Goal: Task Accomplishment & Management: Complete application form

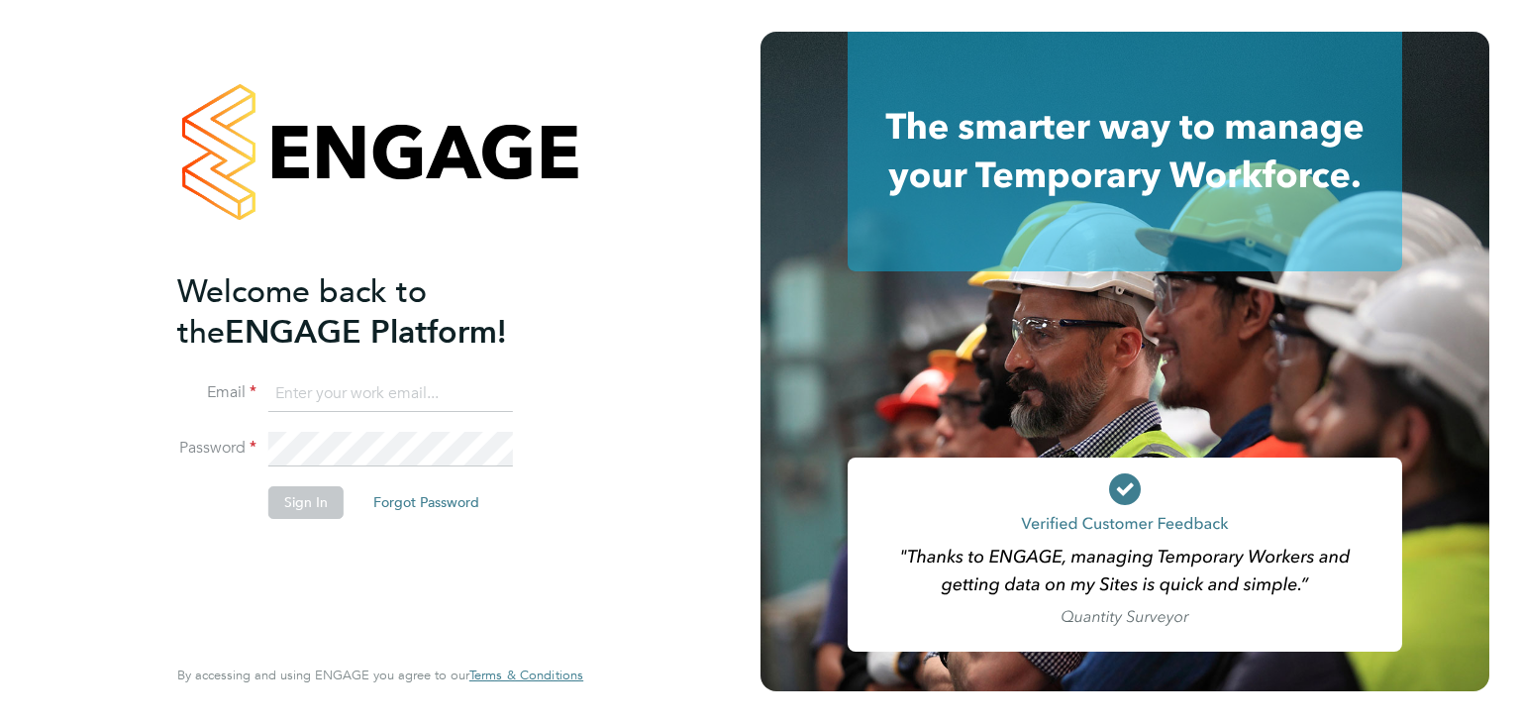
type input "martina@acr-ltd.co.uk"
click at [289, 512] on button "Sign In" at bounding box center [305, 502] width 75 height 32
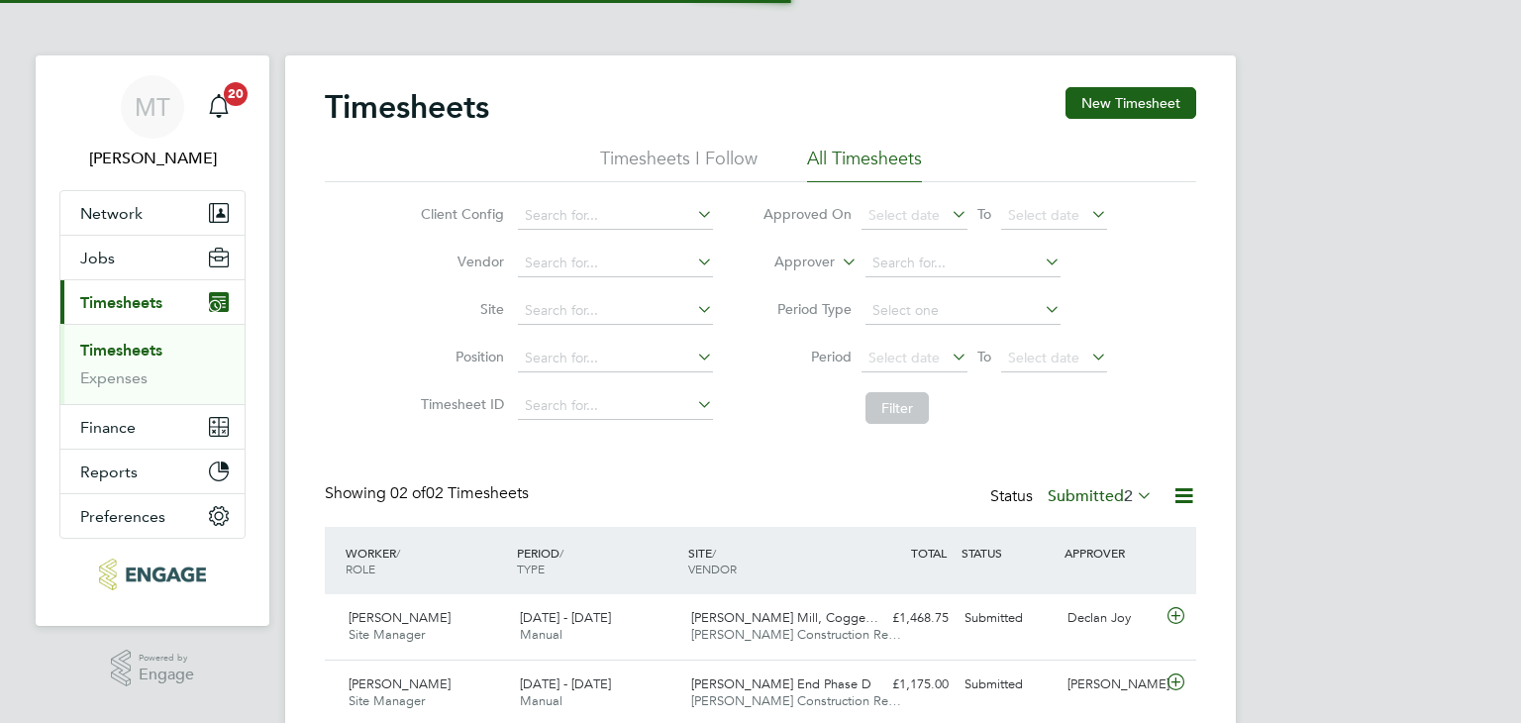
scroll to position [50, 172]
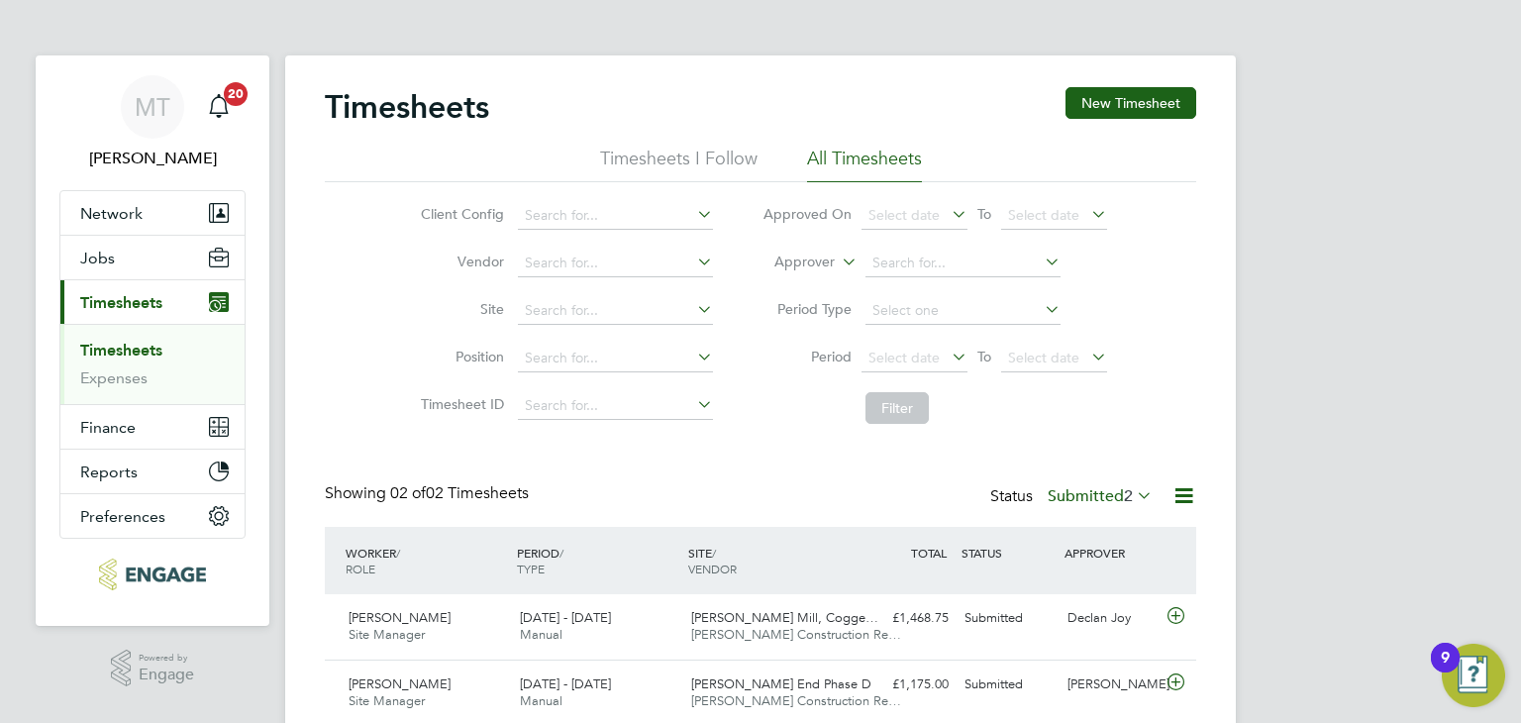
click at [1075, 491] on label "Submitted 2" at bounding box center [1100, 496] width 105 height 20
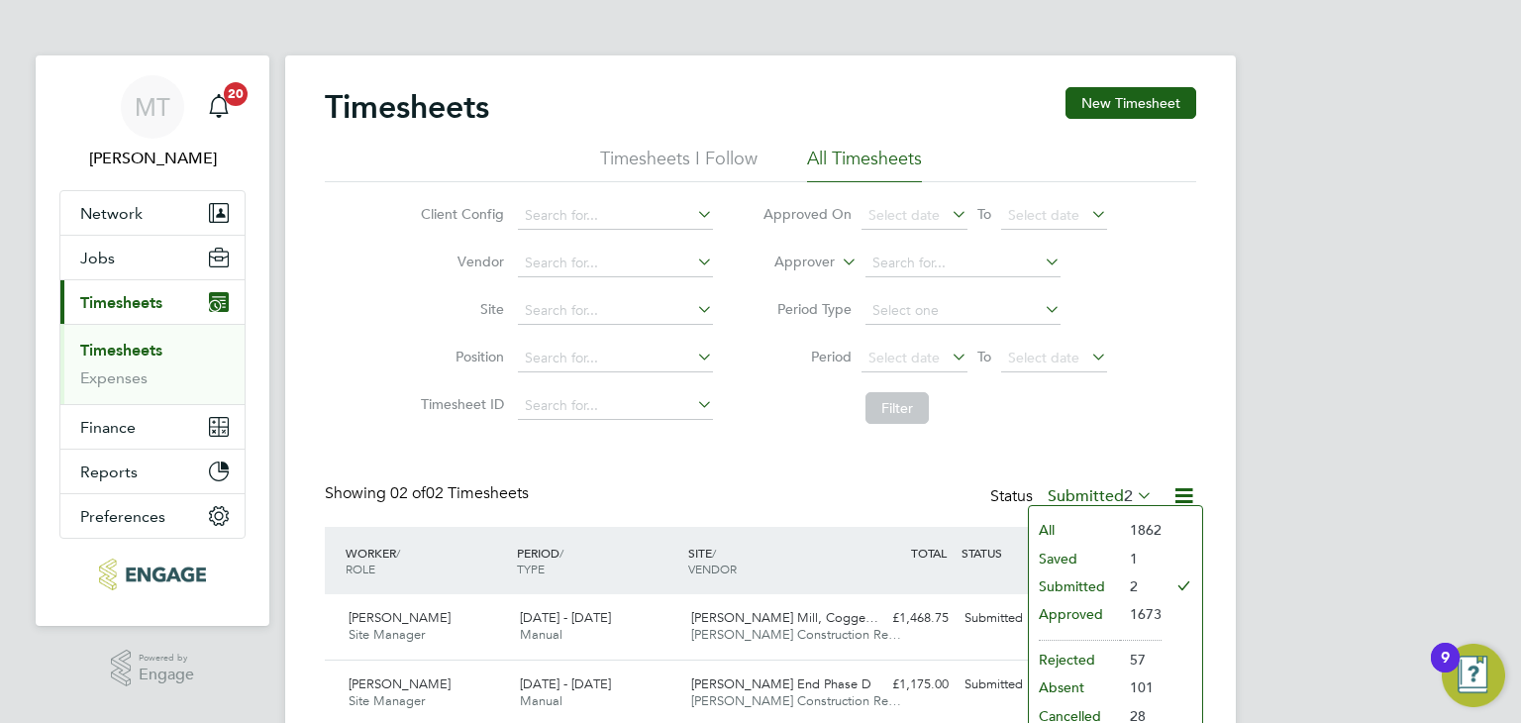
click at [1069, 586] on li "Submitted" at bounding box center [1074, 586] width 91 height 28
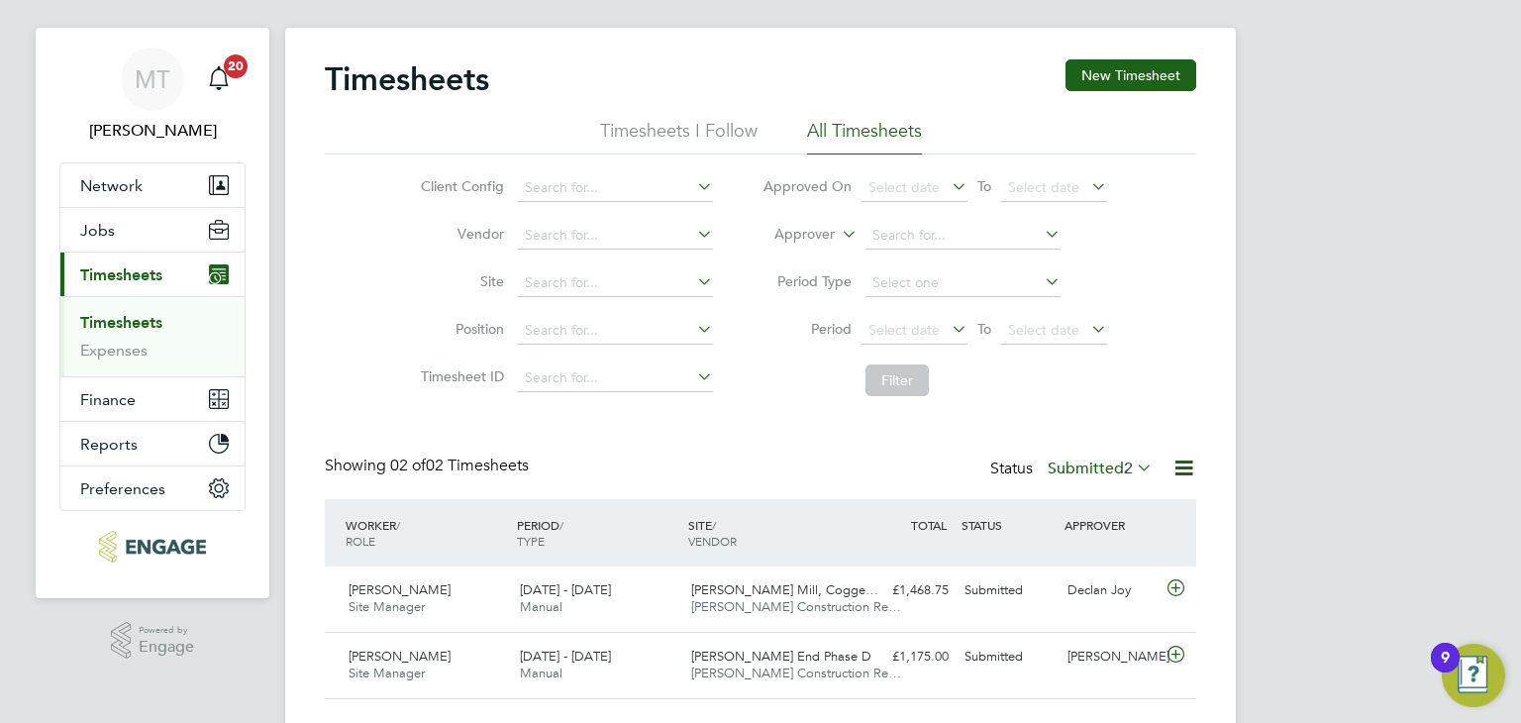
scroll to position [74, 0]
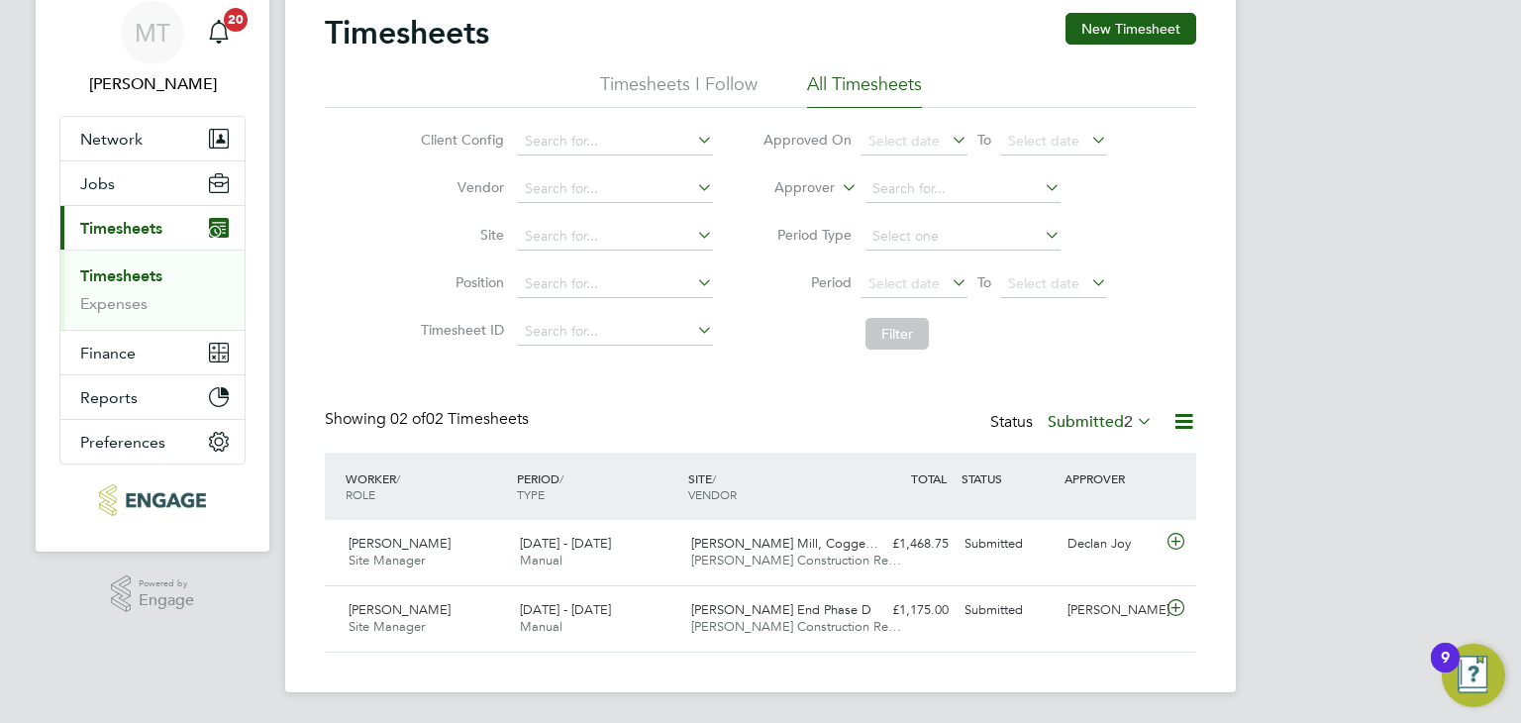
click at [1117, 417] on label "Submitted 2" at bounding box center [1100, 422] width 105 height 20
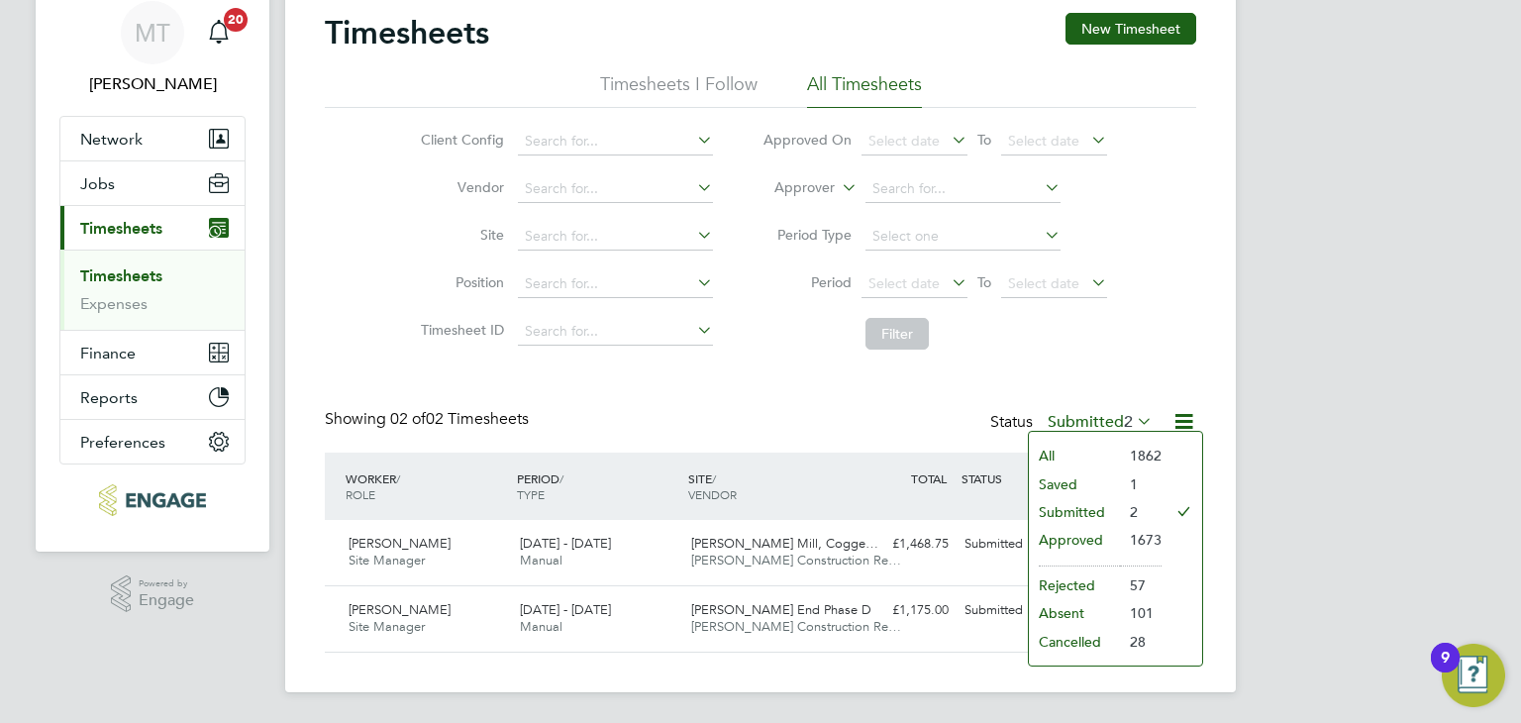
click at [1070, 541] on li "Approved" at bounding box center [1074, 540] width 91 height 28
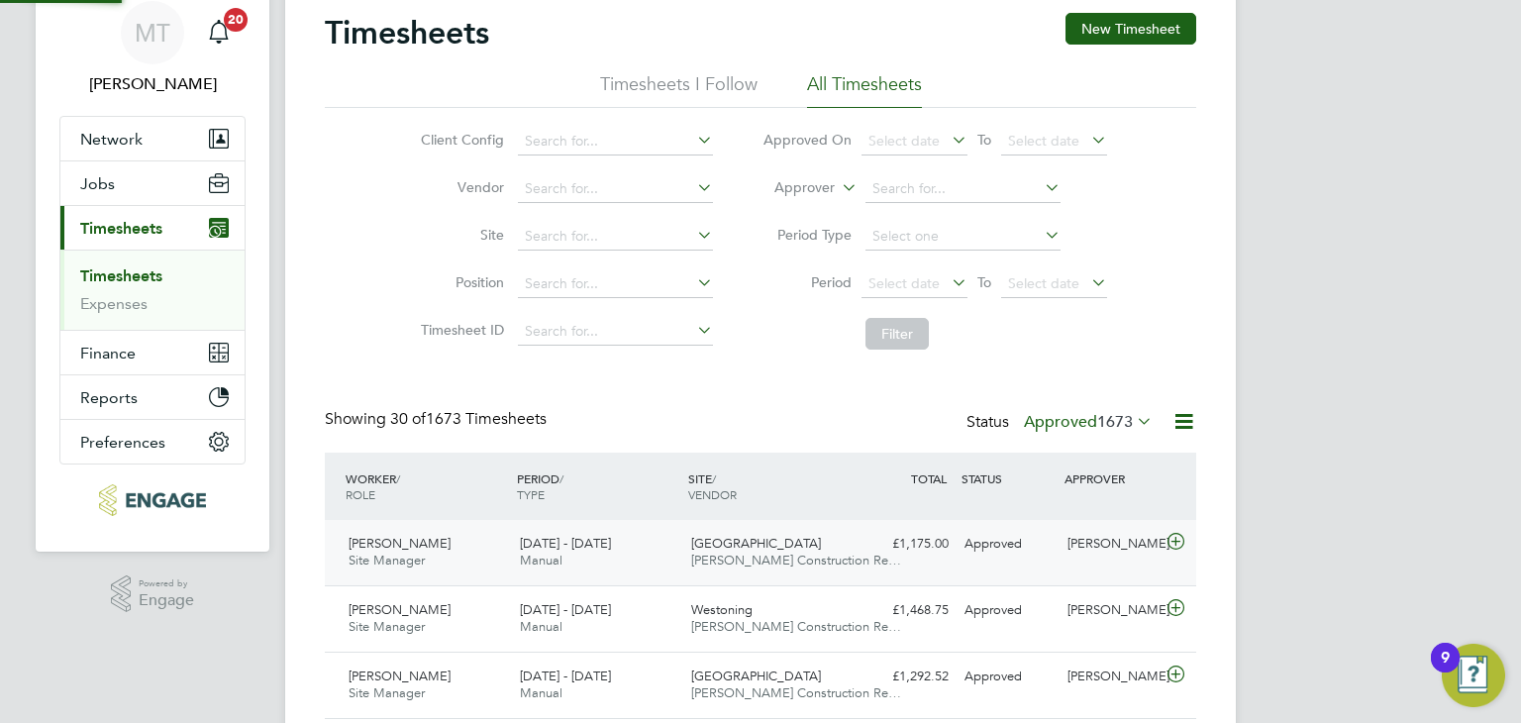
scroll to position [0, 0]
click at [1178, 421] on icon at bounding box center [1183, 421] width 25 height 25
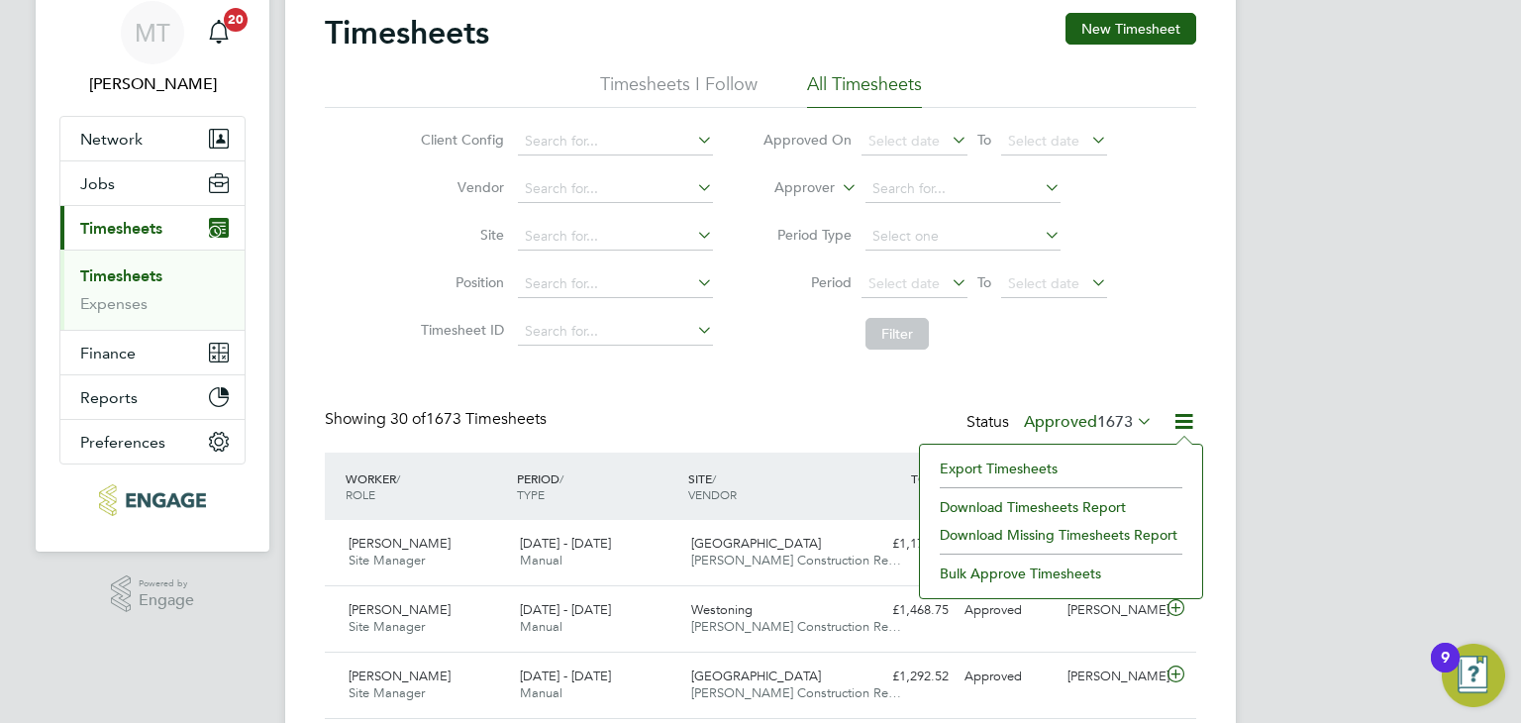
click at [981, 456] on li "Export Timesheets" at bounding box center [1061, 469] width 262 height 28
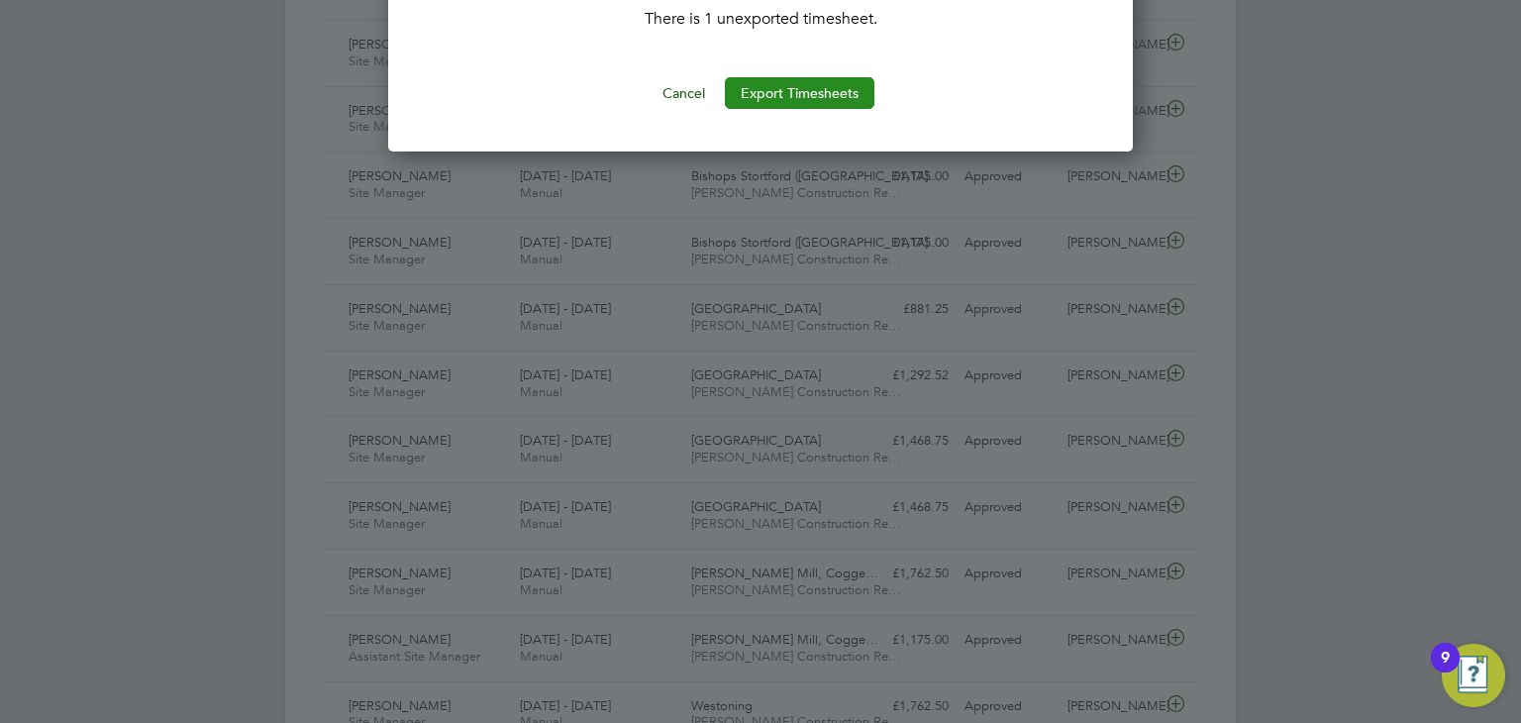
click at [752, 89] on button "Export Timesheets" at bounding box center [800, 93] width 150 height 32
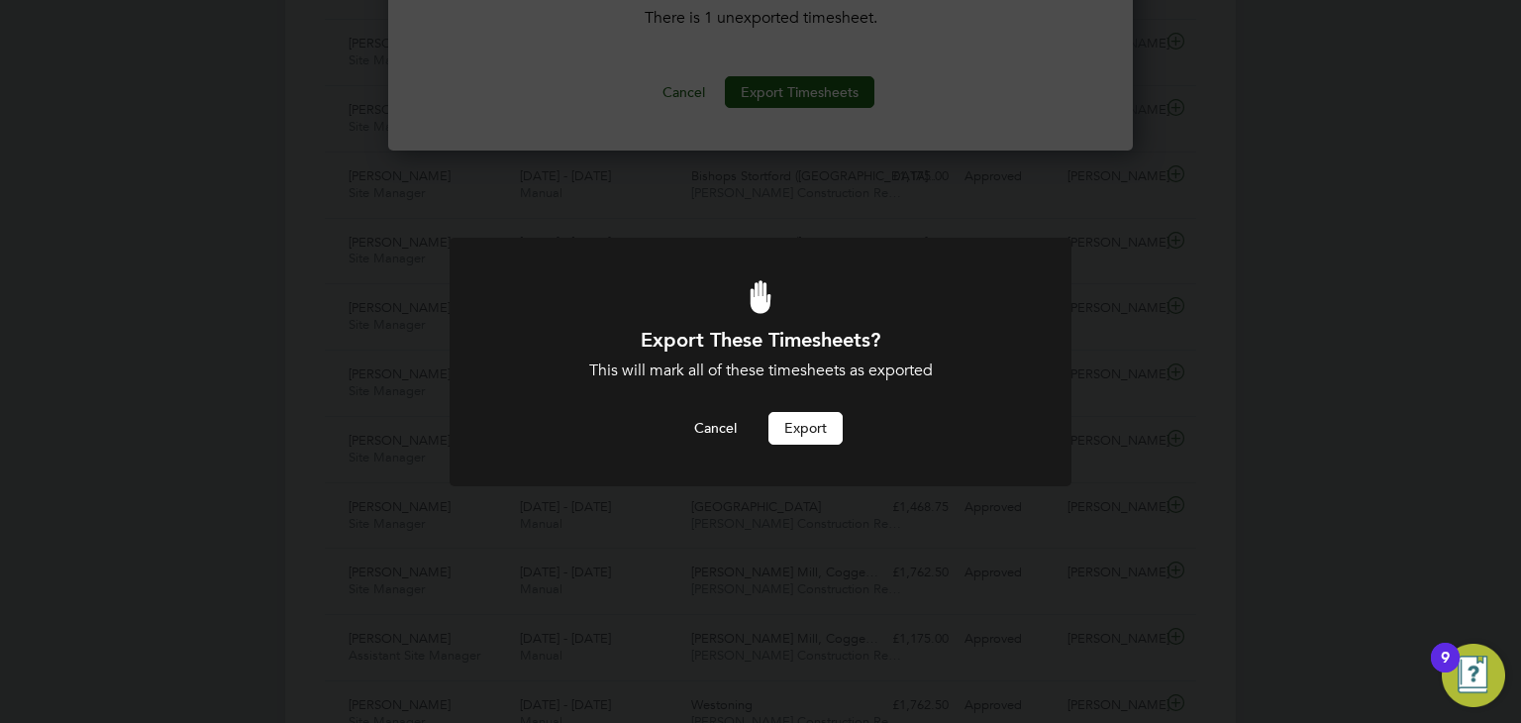
click at [818, 432] on button "Export" at bounding box center [805, 428] width 74 height 32
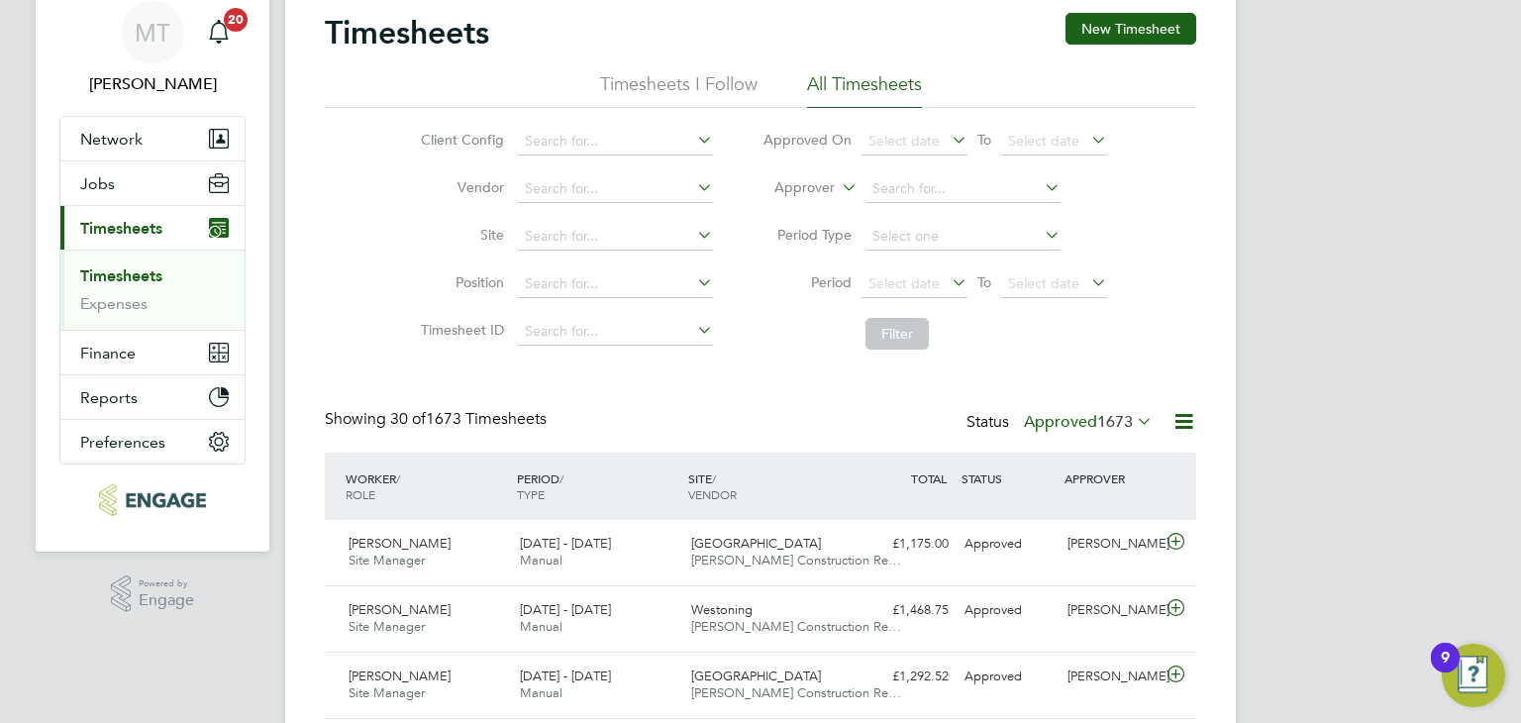
click at [1081, 421] on label "Approved 1673" at bounding box center [1088, 422] width 129 height 20
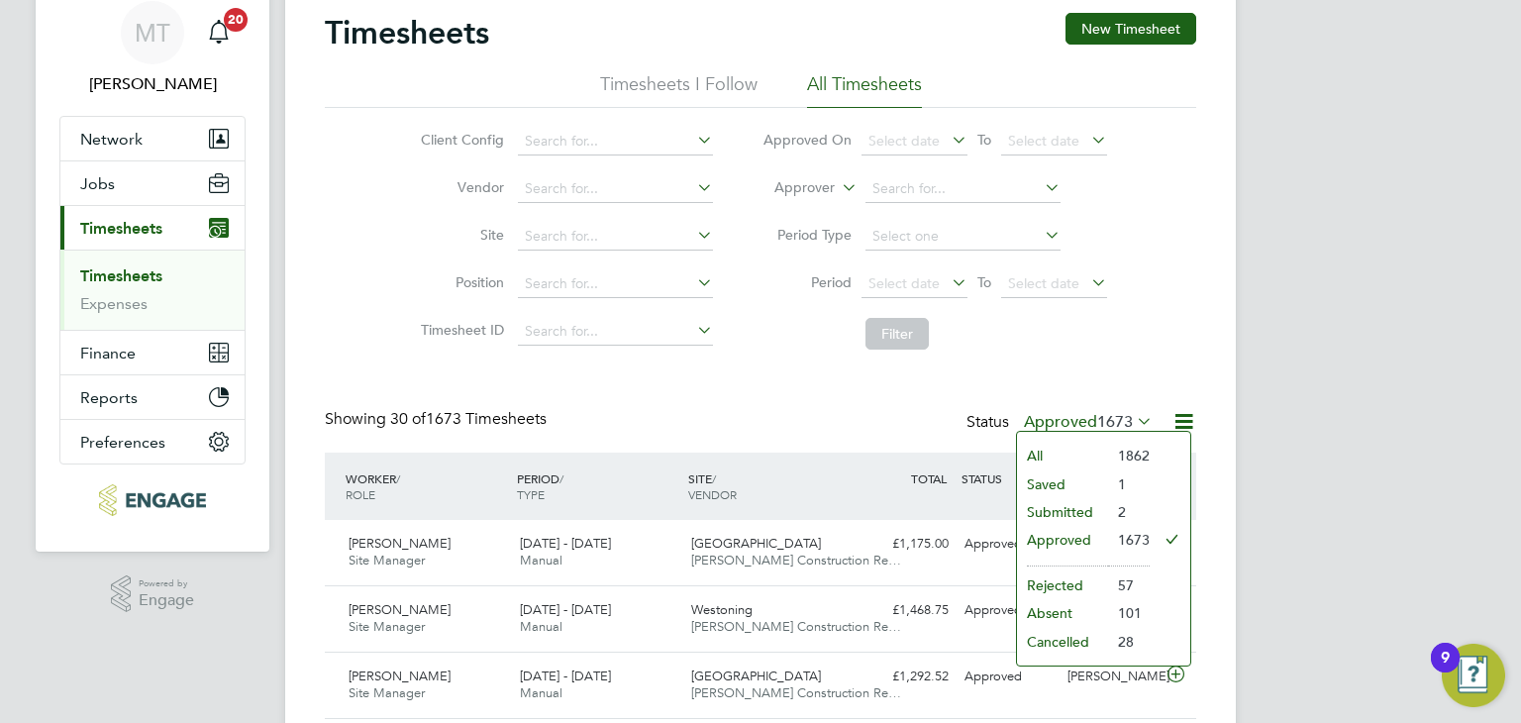
click at [1075, 500] on li "Submitted" at bounding box center [1062, 512] width 91 height 28
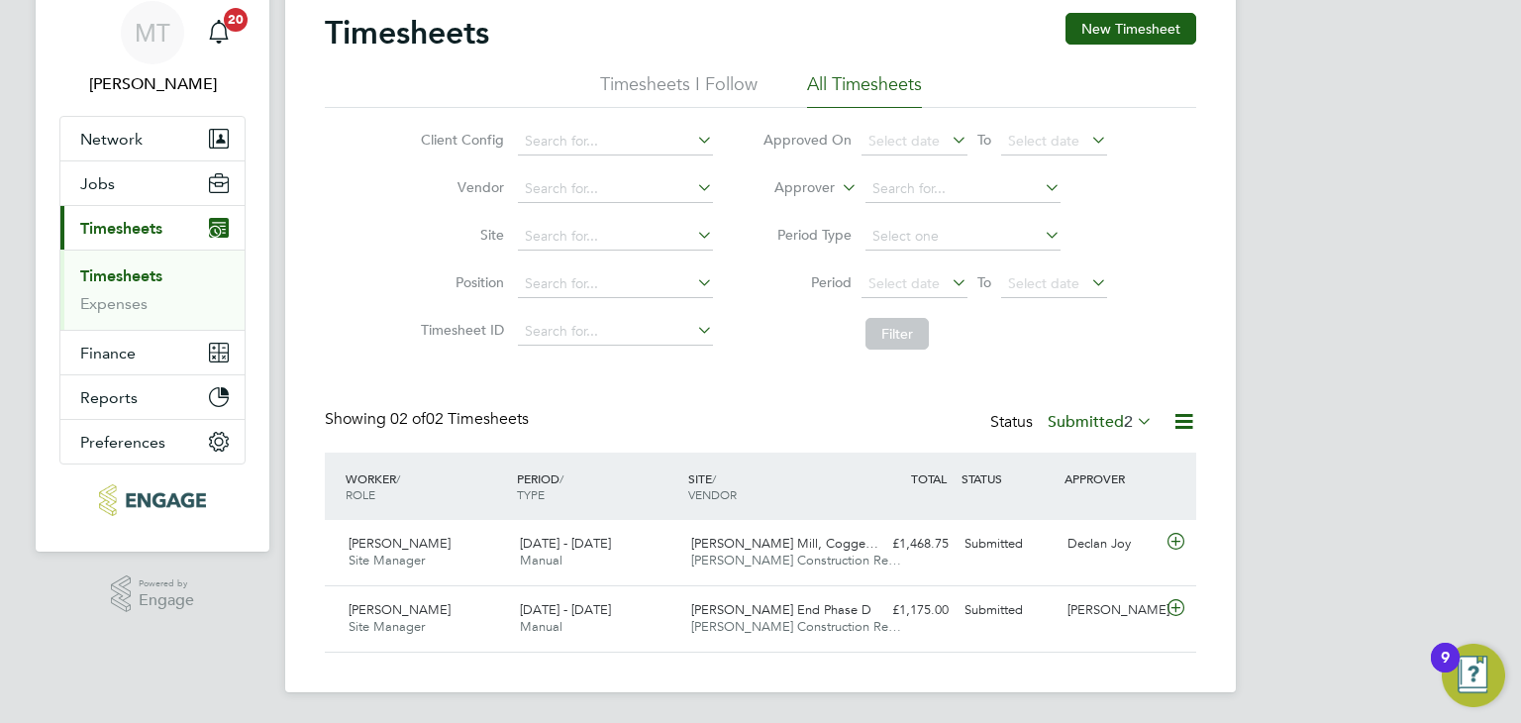
scroll to position [50, 172]
click at [1112, 423] on label "Submitted 2" at bounding box center [1100, 422] width 105 height 20
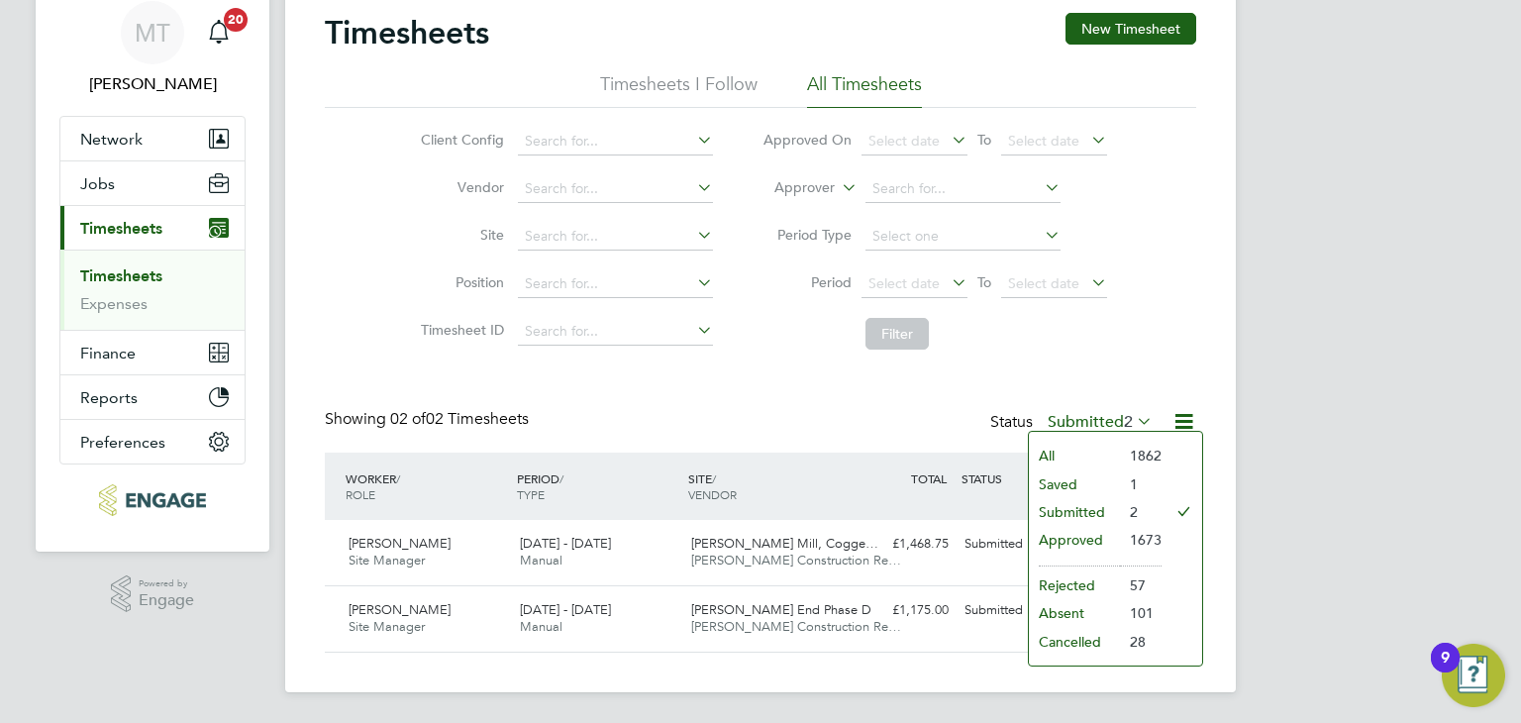
click at [1053, 483] on li "Saved" at bounding box center [1074, 484] width 91 height 28
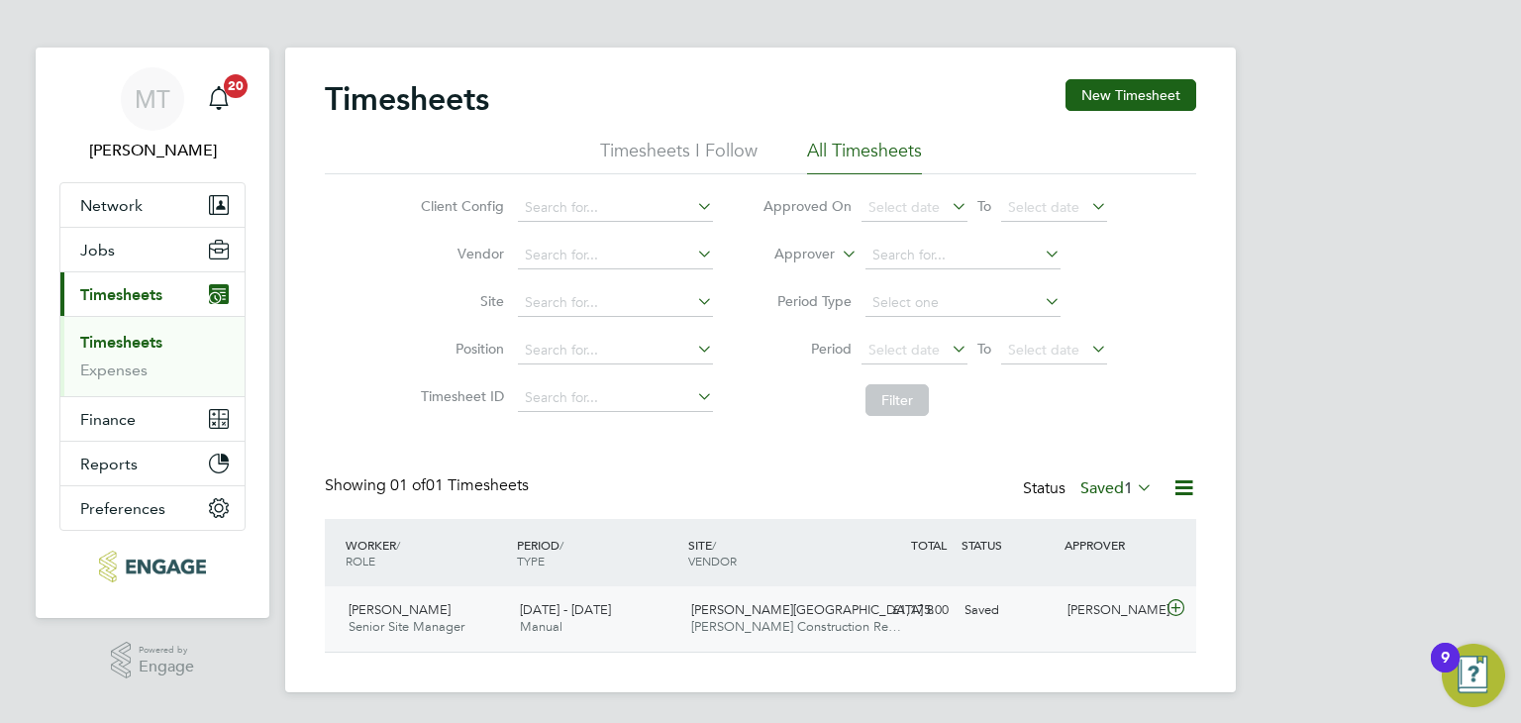
click at [1176, 605] on icon at bounding box center [1176, 608] width 25 height 16
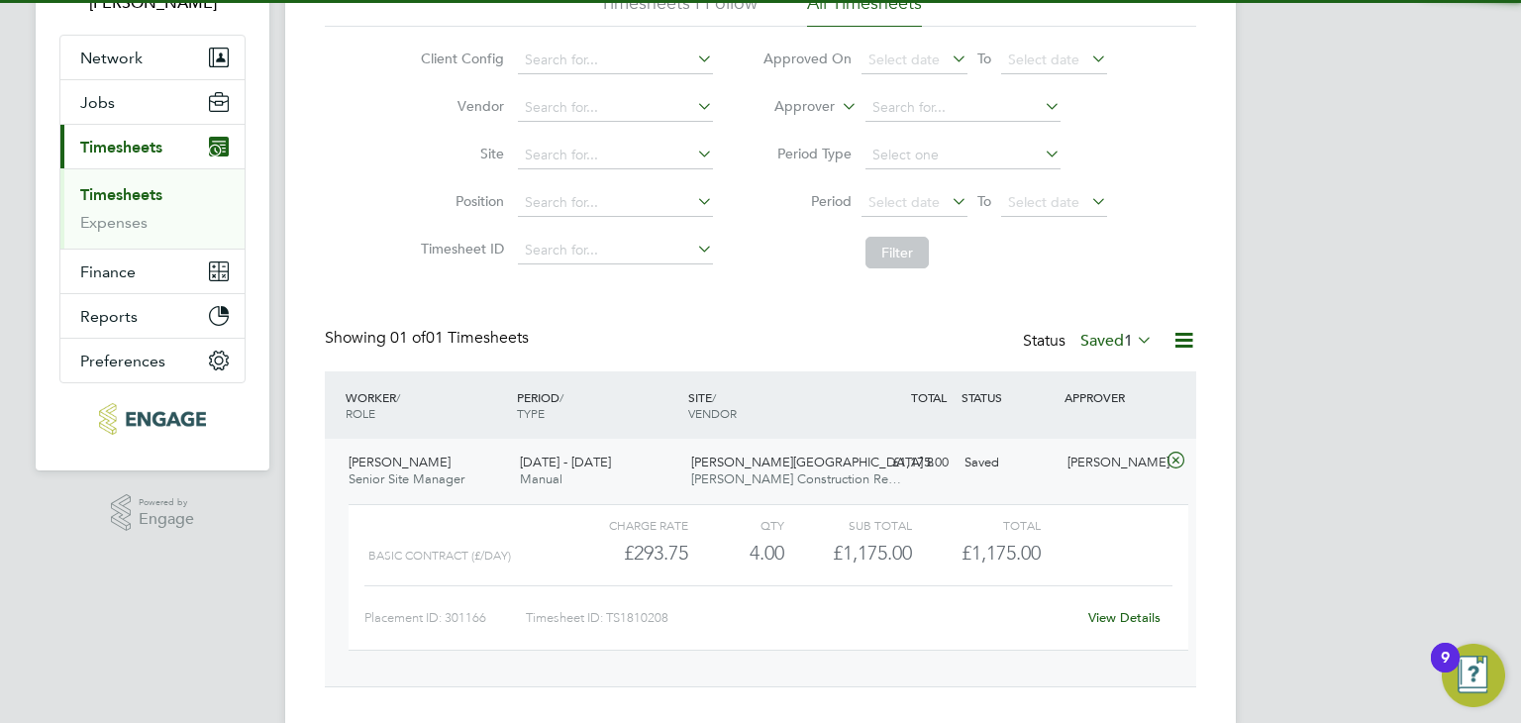
scroll to position [190, 0]
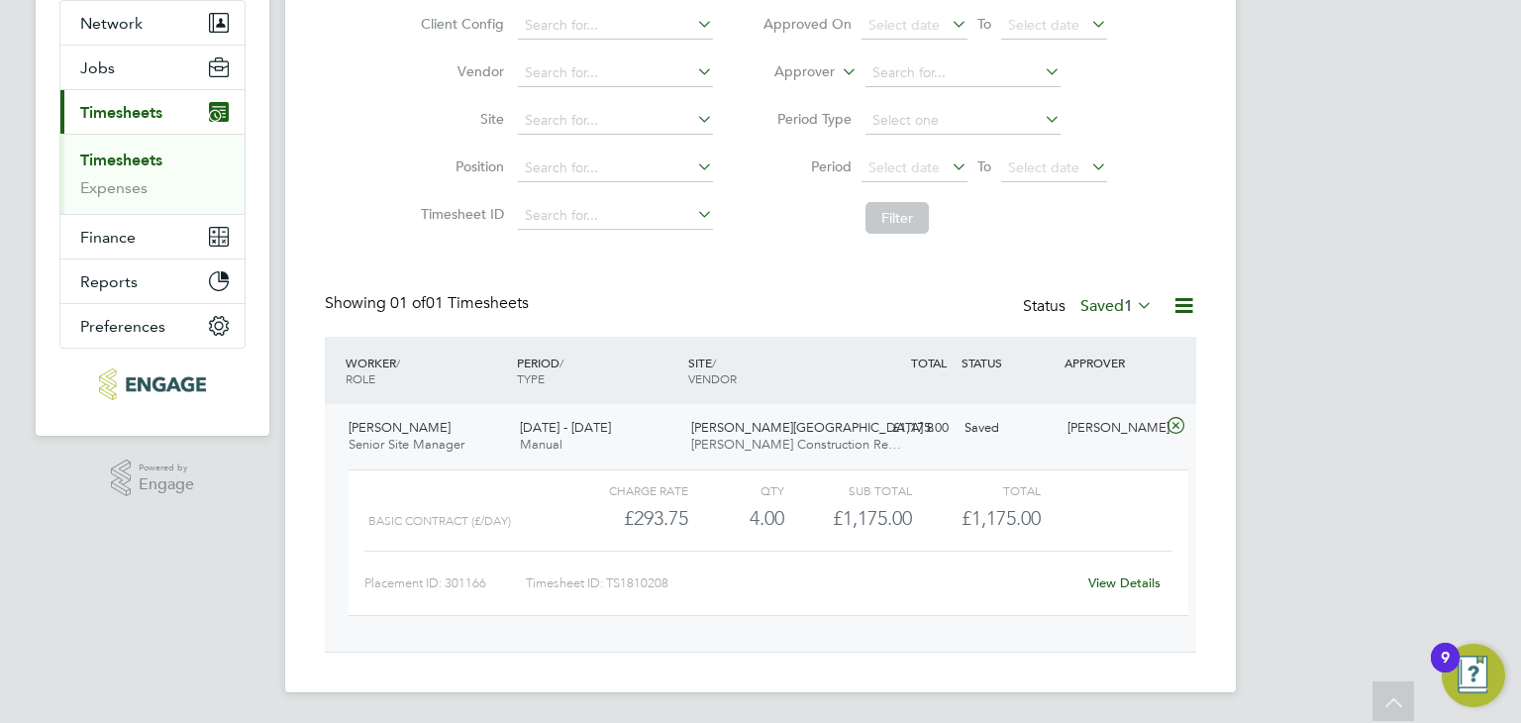
click at [1129, 583] on link "View Details" at bounding box center [1124, 582] width 72 height 17
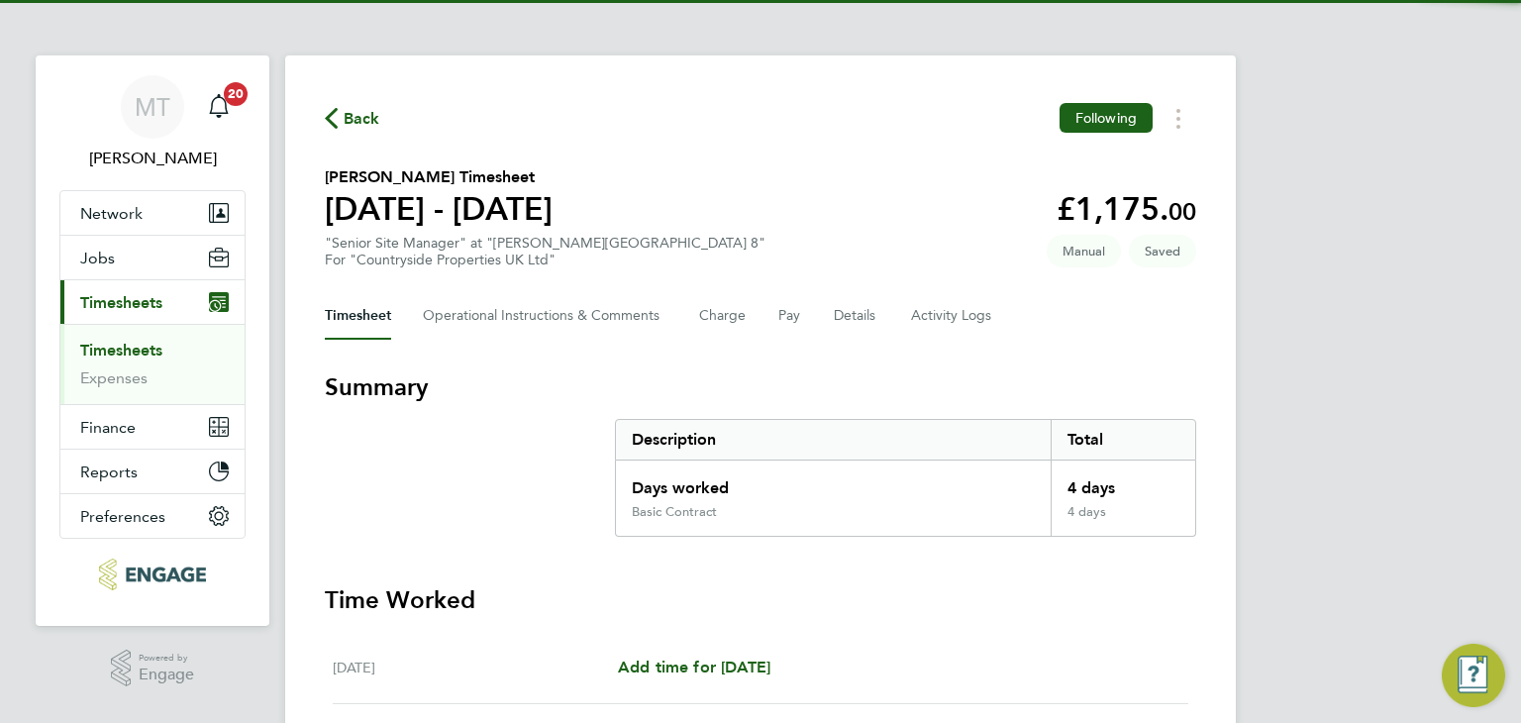
scroll to position [610, 0]
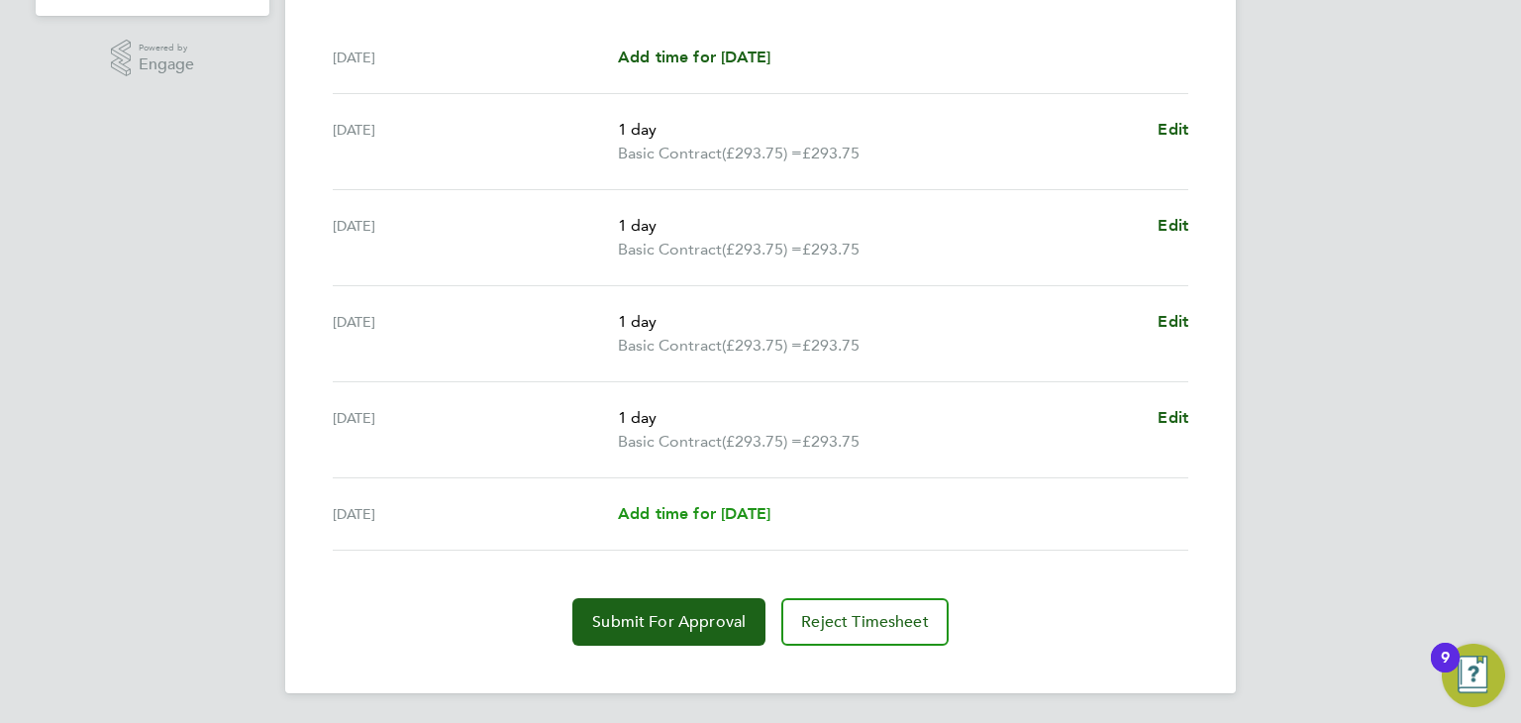
click at [695, 509] on span "Add time for [DATE]" at bounding box center [694, 513] width 152 height 19
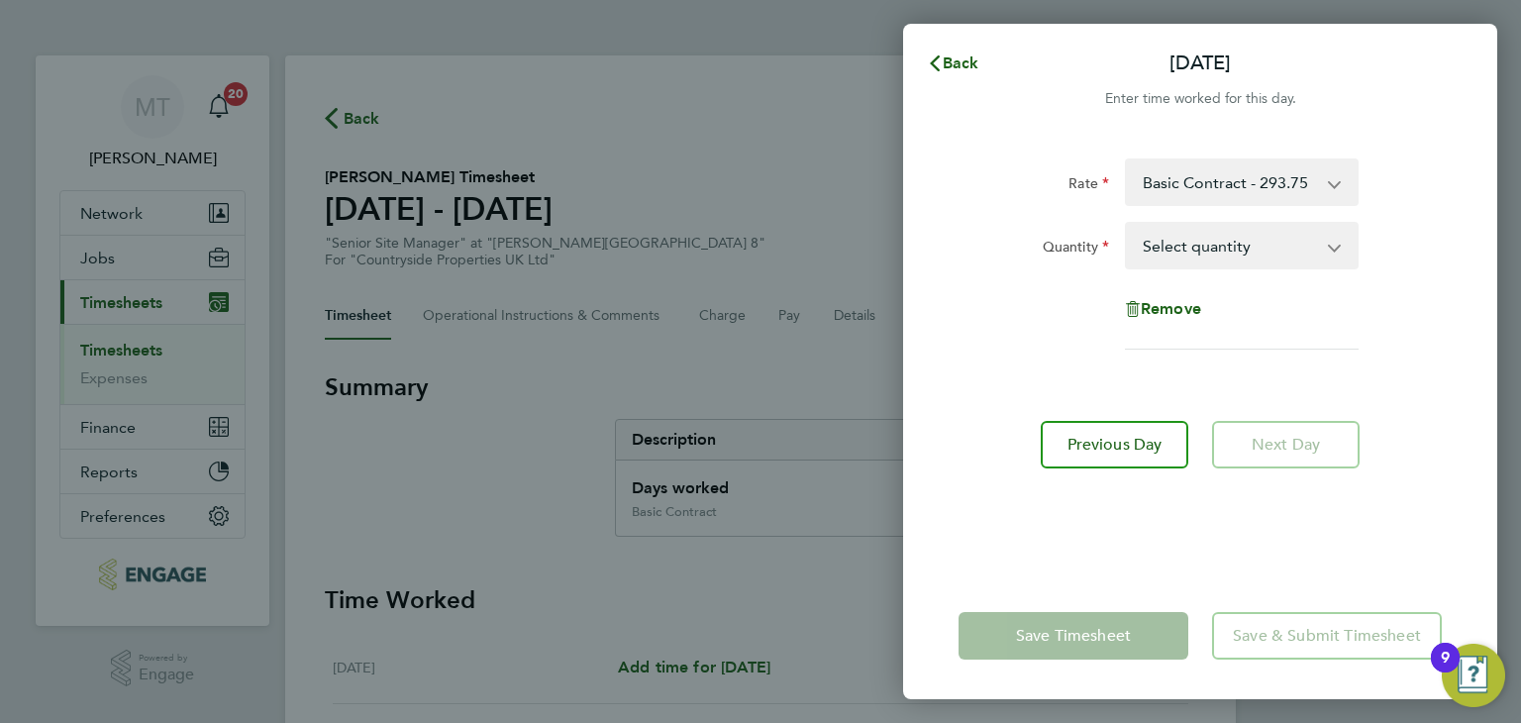
drag, startPoint x: 1183, startPoint y: 247, endPoint x: 1180, endPoint y: 263, distance: 17.1
click at [1183, 247] on select "Select quantity 0.5 1" at bounding box center [1230, 246] width 206 height 44
select select "1"
click at [1127, 224] on select "Select quantity 0.5 1" at bounding box center [1230, 246] width 206 height 44
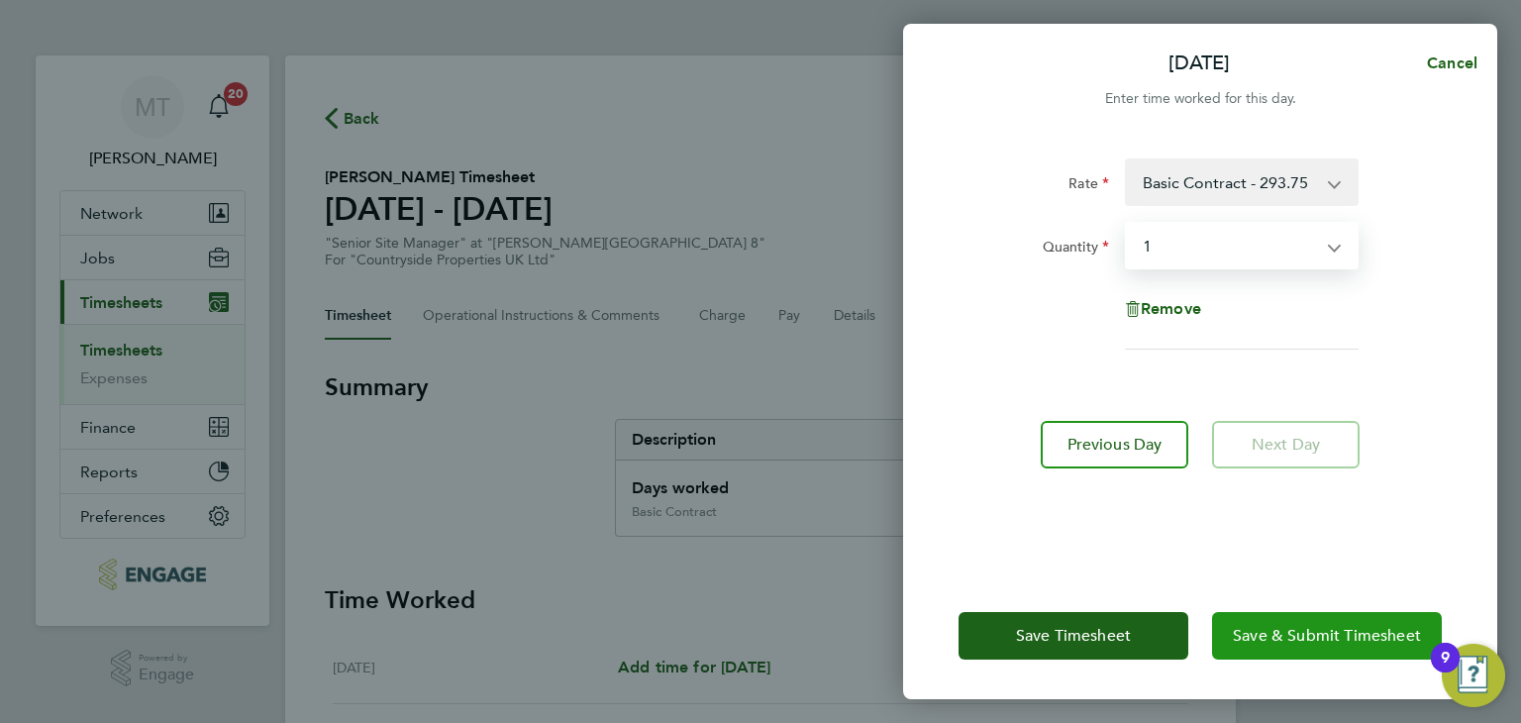
click at [1269, 630] on span "Save & Submit Timesheet" at bounding box center [1327, 636] width 188 height 20
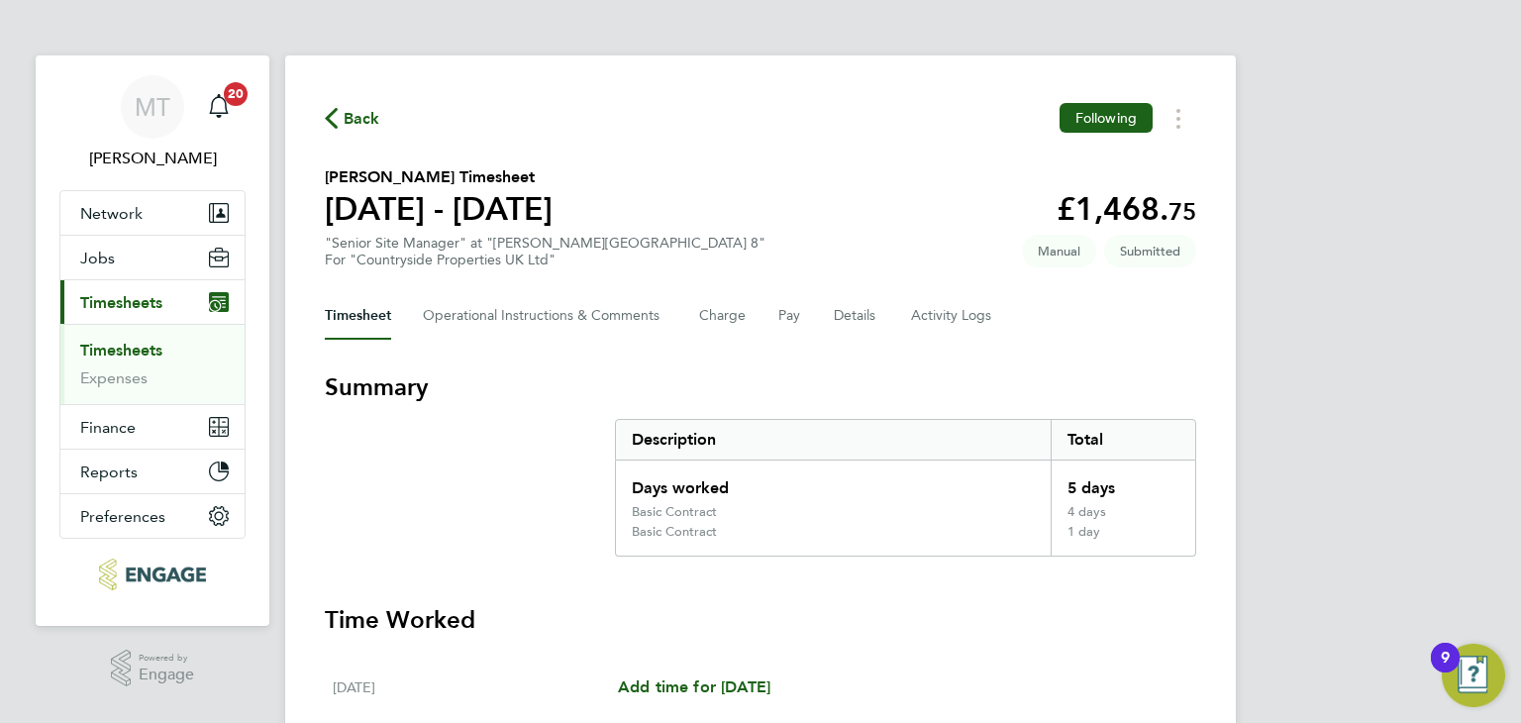
click at [360, 104] on div "Back Following" at bounding box center [760, 118] width 871 height 31
click at [852, 317] on button "Details" at bounding box center [857, 316] width 46 height 48
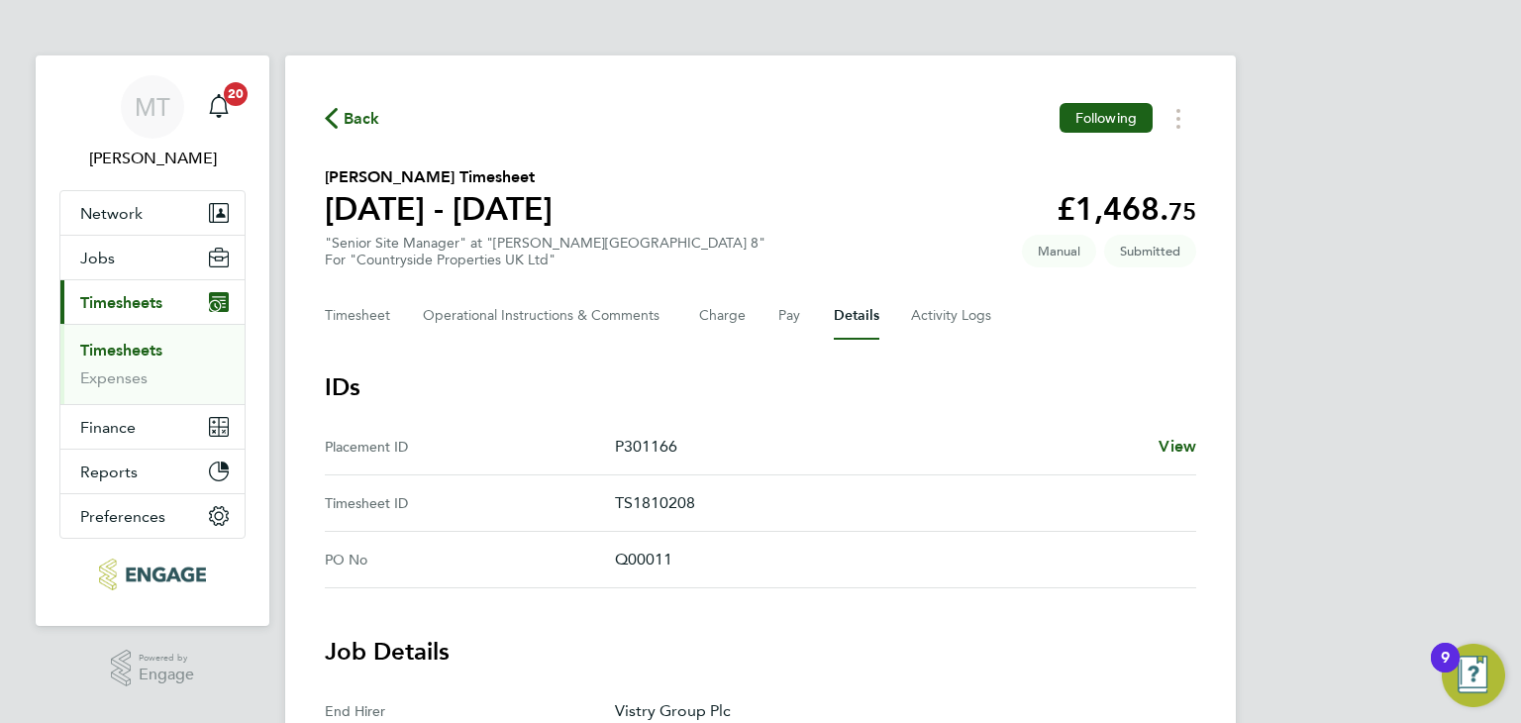
click at [359, 114] on span "Back" at bounding box center [362, 119] width 37 height 24
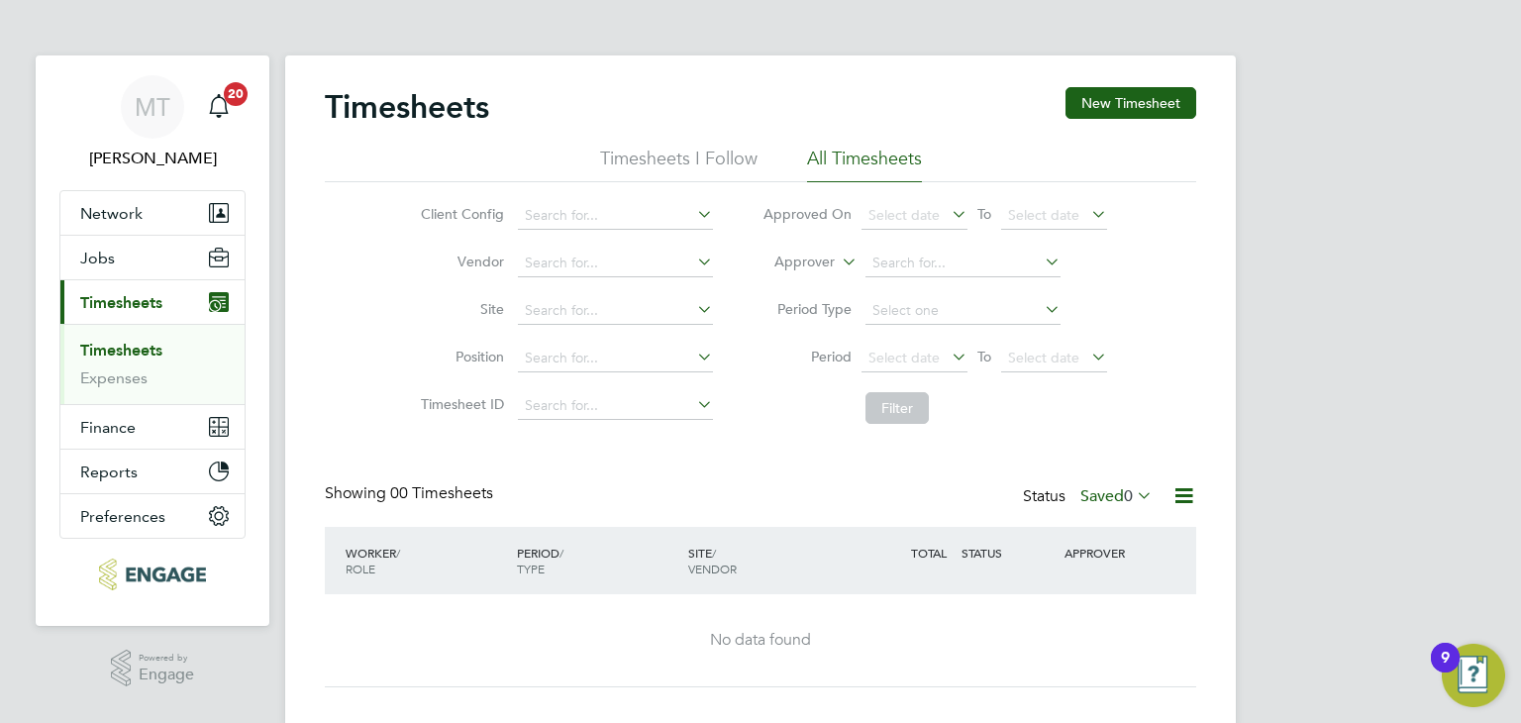
click at [1117, 496] on label "Saved 0" at bounding box center [1116, 496] width 72 height 20
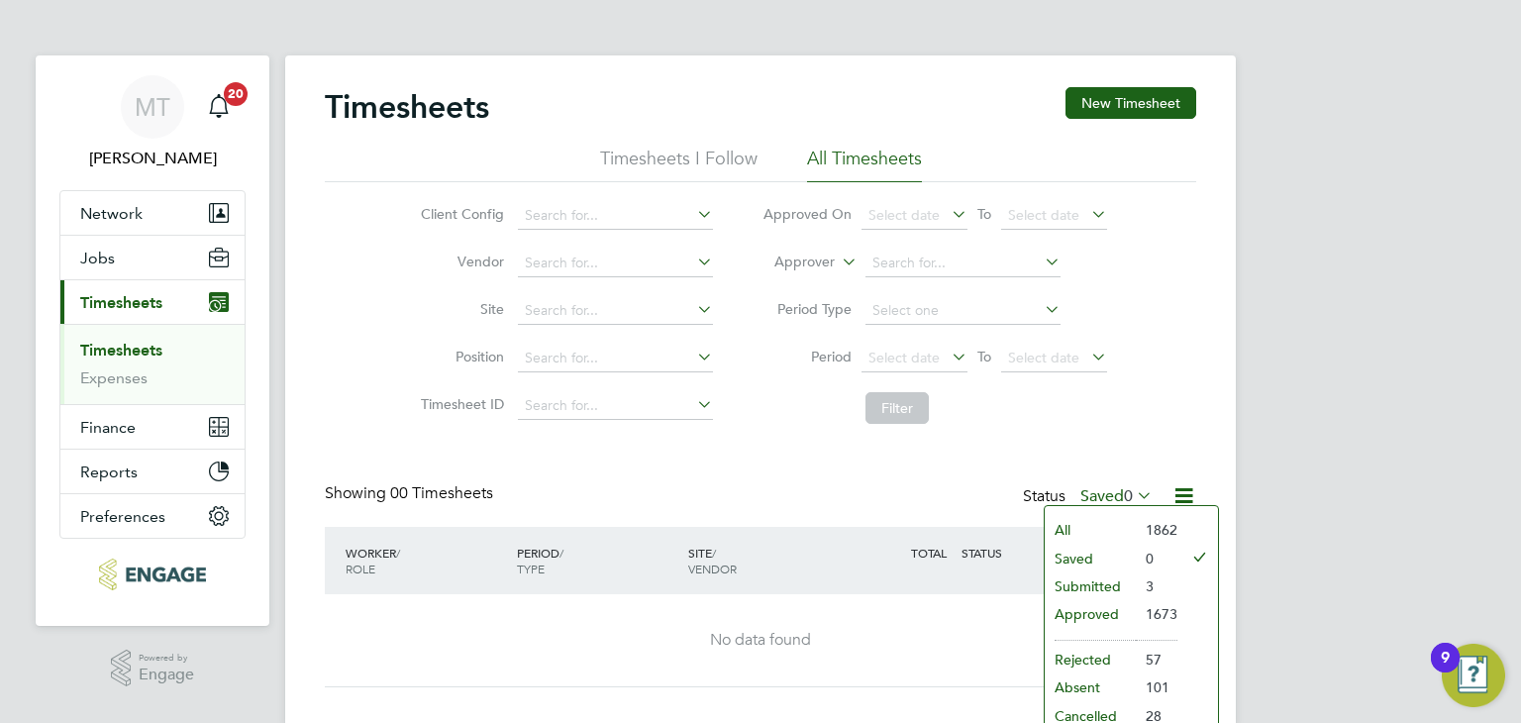
click at [1097, 575] on li "Submitted" at bounding box center [1090, 586] width 91 height 28
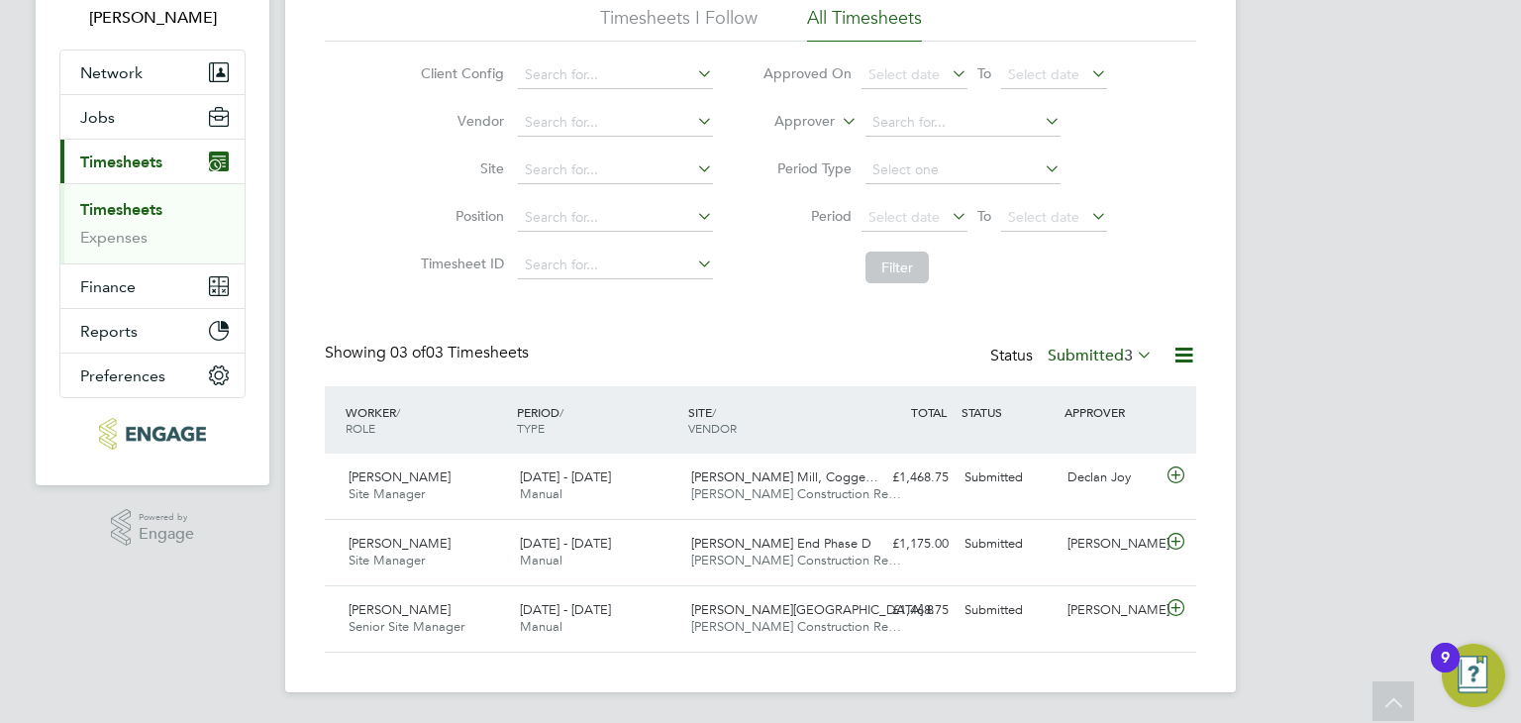
click at [1087, 346] on label "Submitted 3" at bounding box center [1100, 356] width 105 height 20
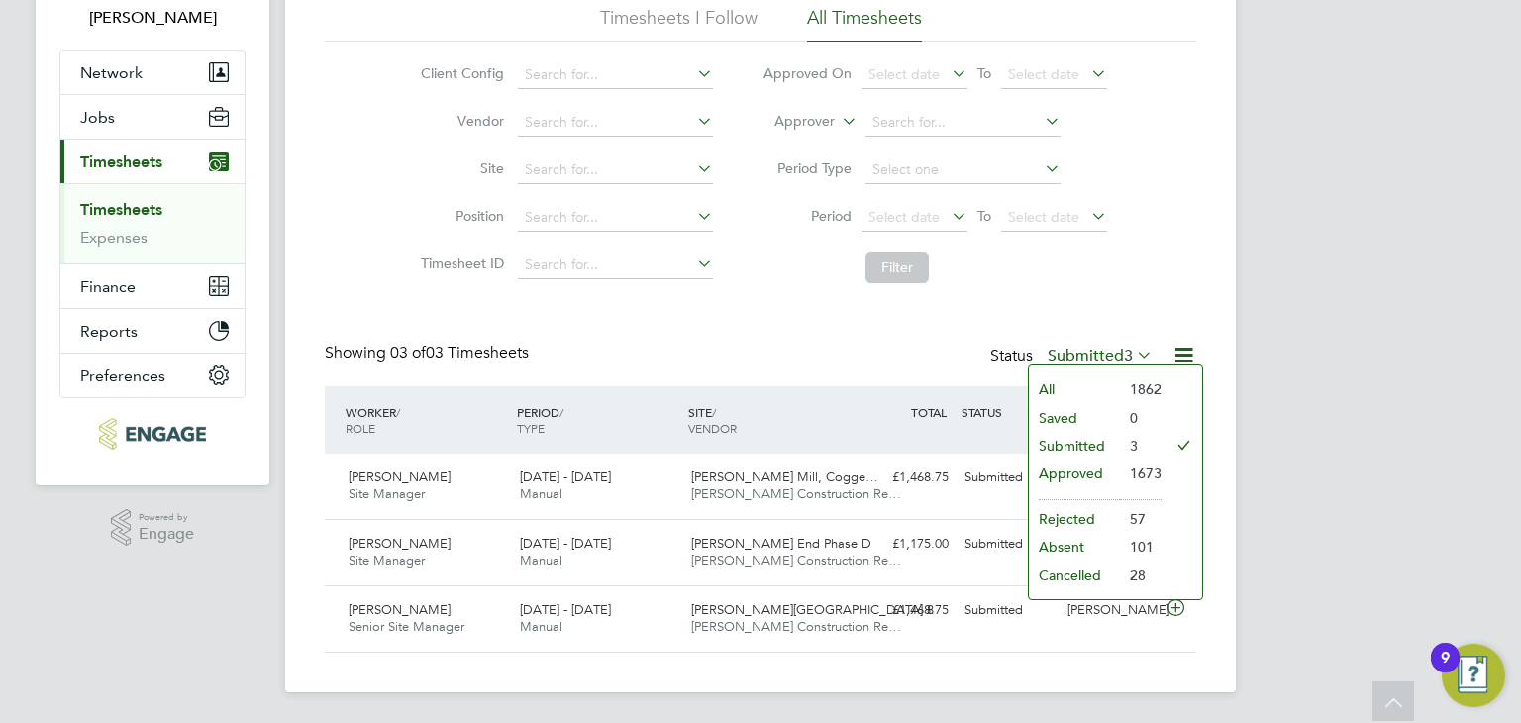
click at [1076, 439] on li "Submitted" at bounding box center [1074, 446] width 91 height 28
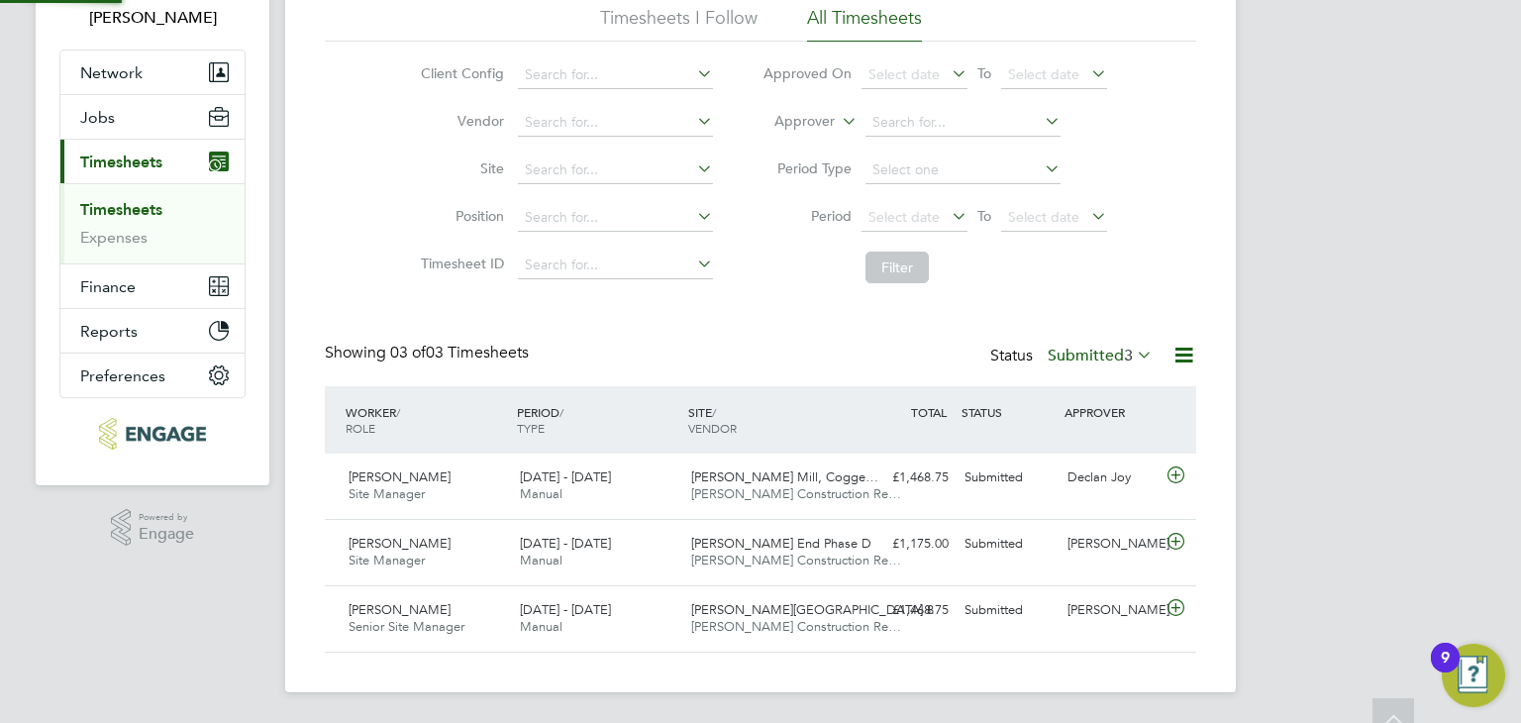
scroll to position [9, 10]
click at [1177, 475] on icon at bounding box center [1176, 475] width 25 height 16
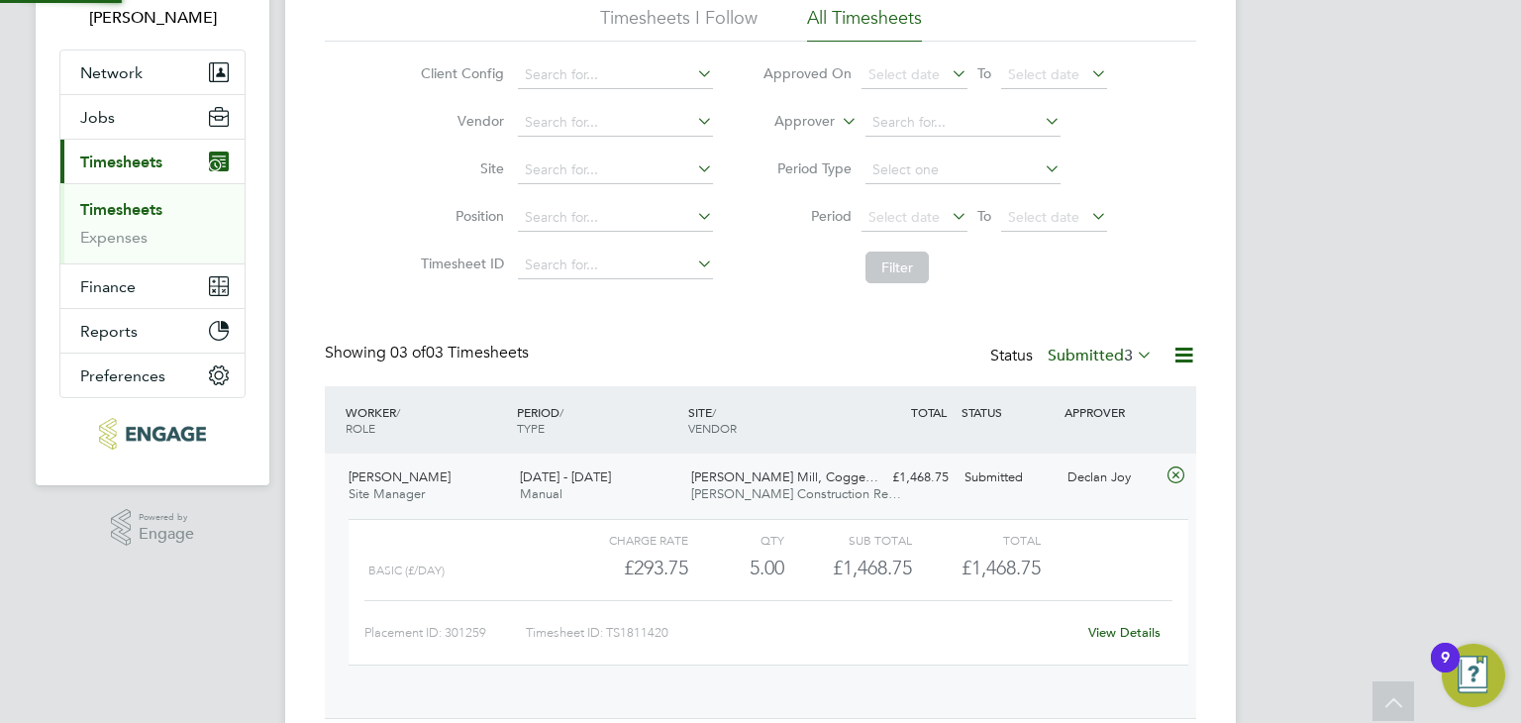
scroll to position [33, 192]
click at [1122, 624] on link "View Details" at bounding box center [1124, 632] width 72 height 17
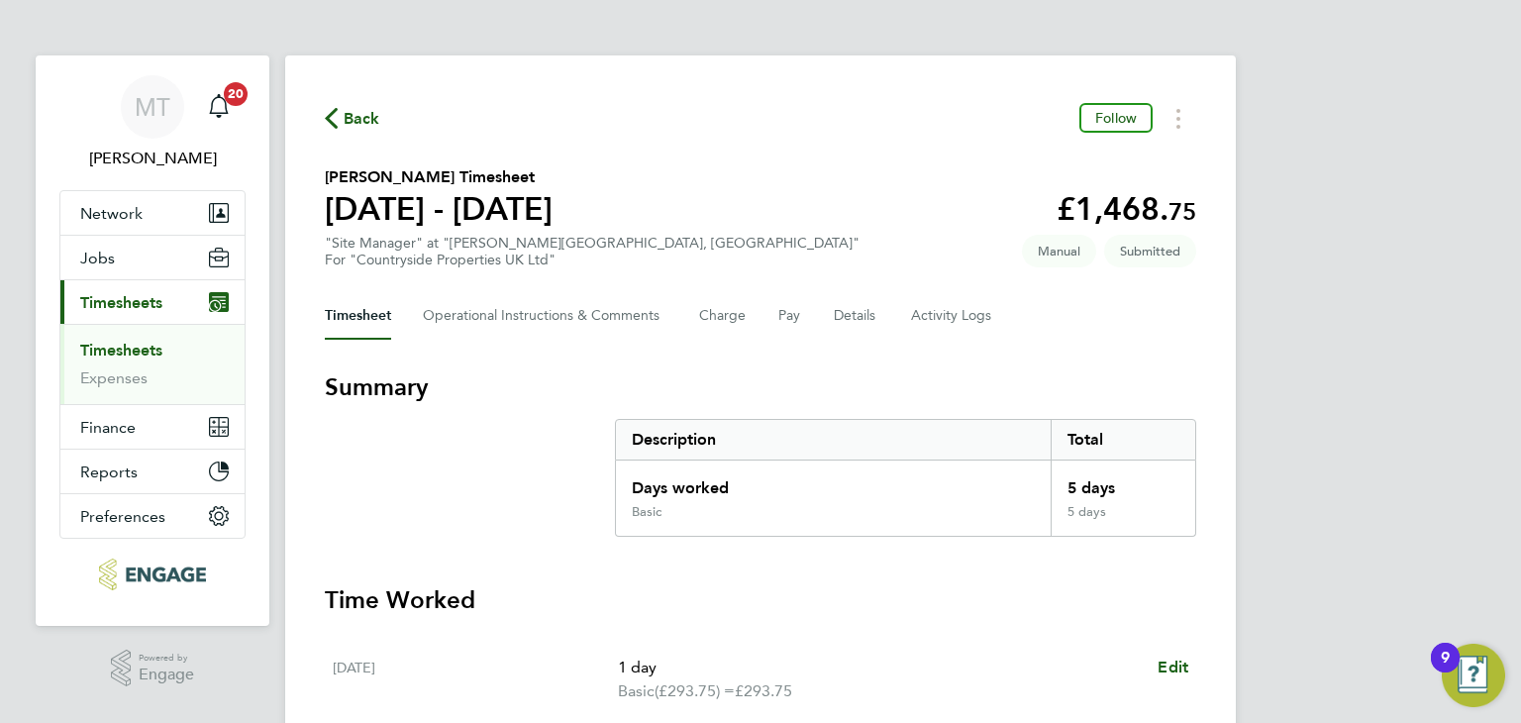
scroll to position [632, 0]
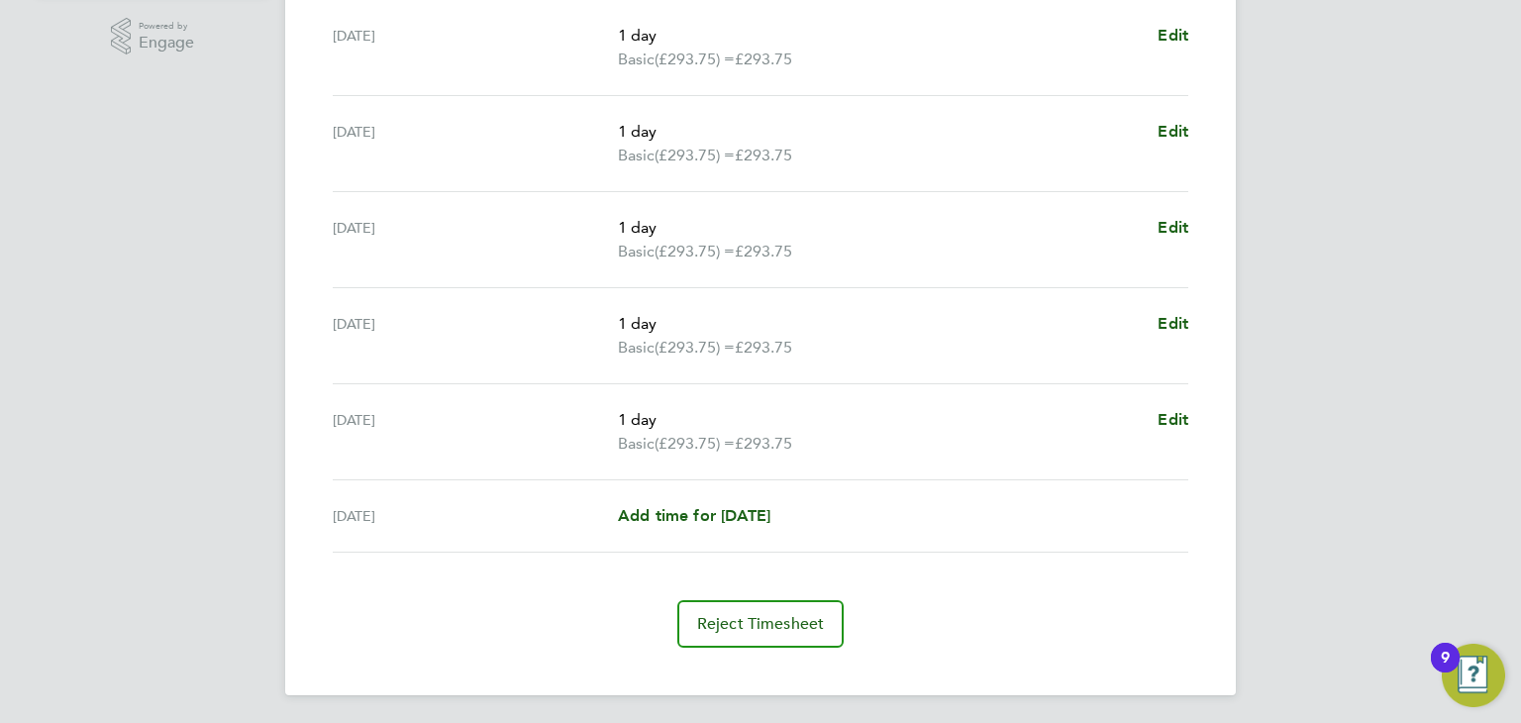
click at [711, 500] on div "[DATE] Add time for [DATE] Add time for [DATE]" at bounding box center [761, 516] width 856 height 72
click at [717, 509] on span "Add time for [DATE]" at bounding box center [694, 515] width 152 height 19
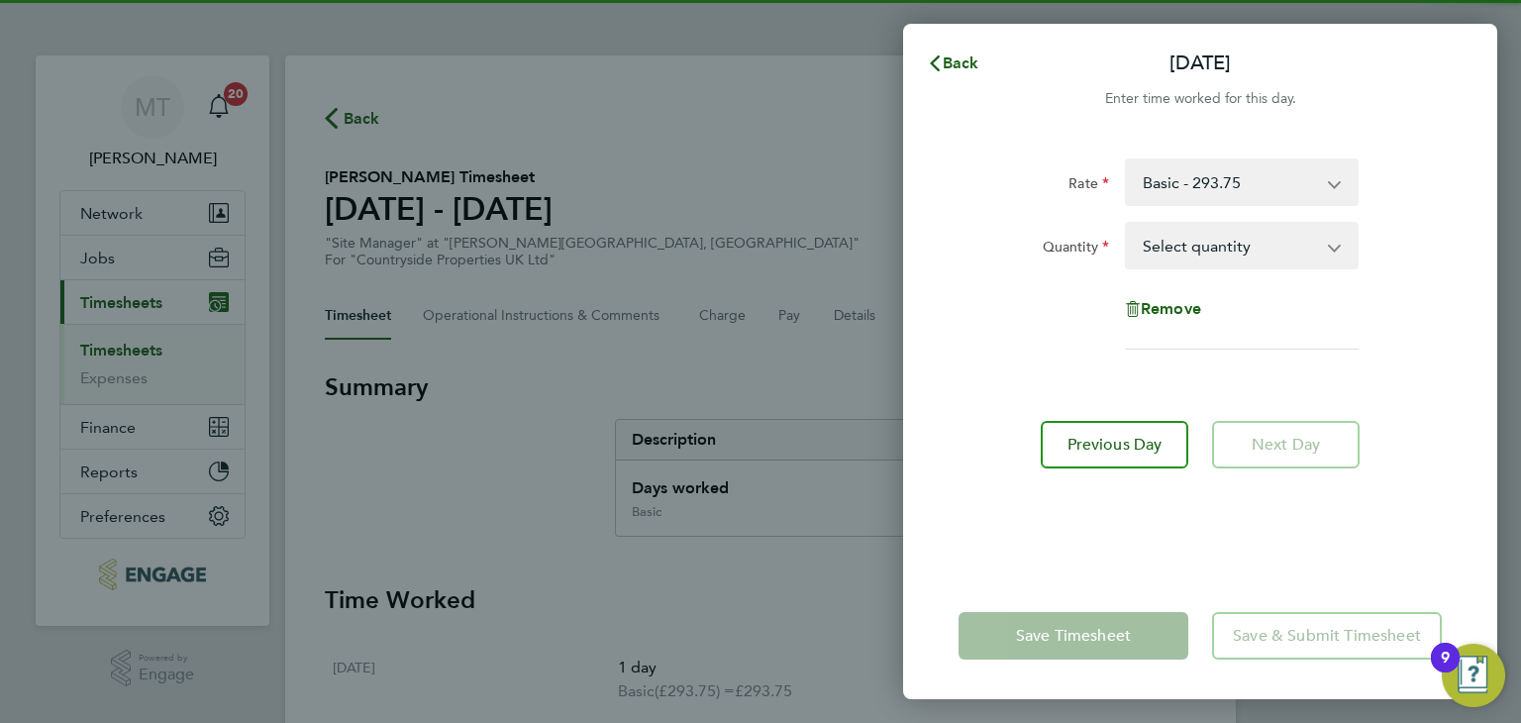
click at [1228, 261] on select "Select quantity 0.5 1" at bounding box center [1230, 246] width 206 height 44
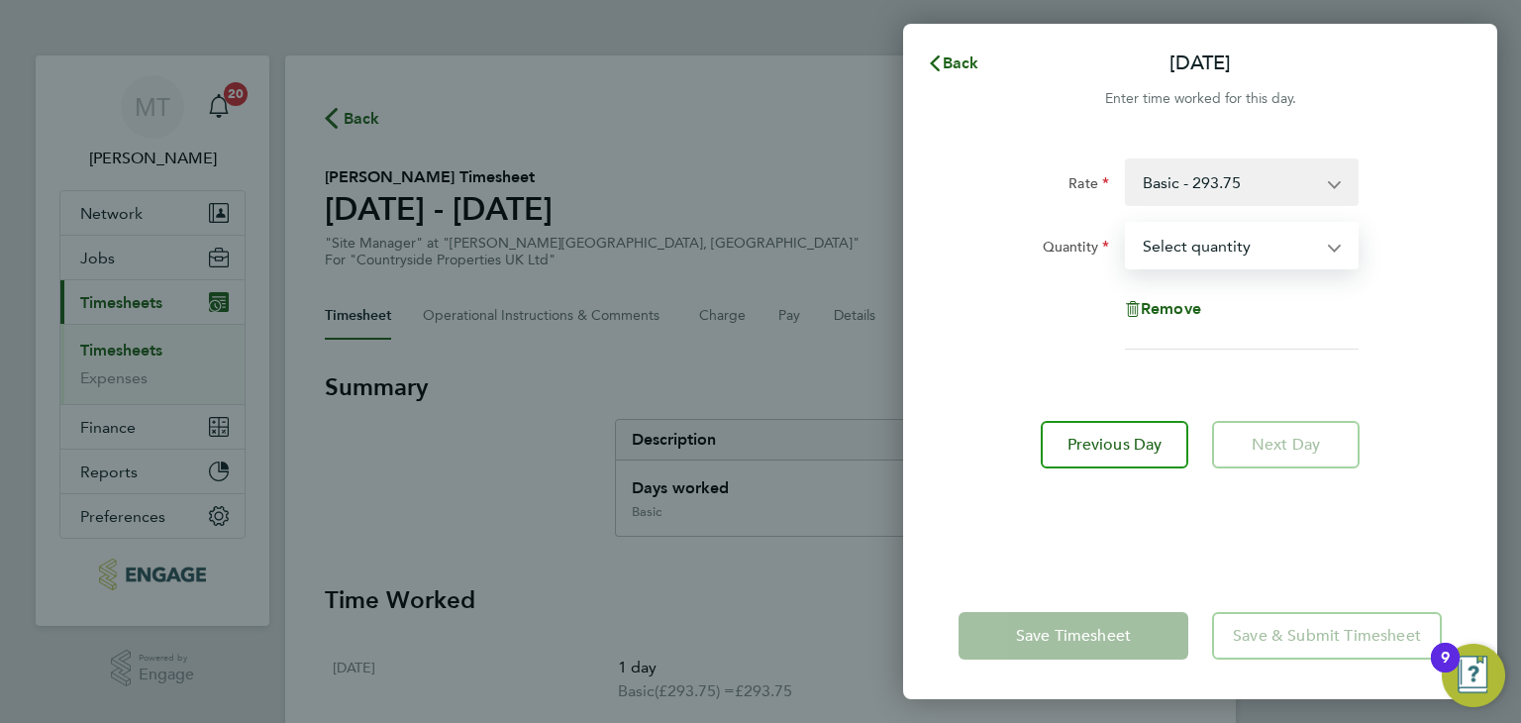
select select "1"
click at [1127, 224] on select "Select quantity 0.5 1" at bounding box center [1230, 246] width 206 height 44
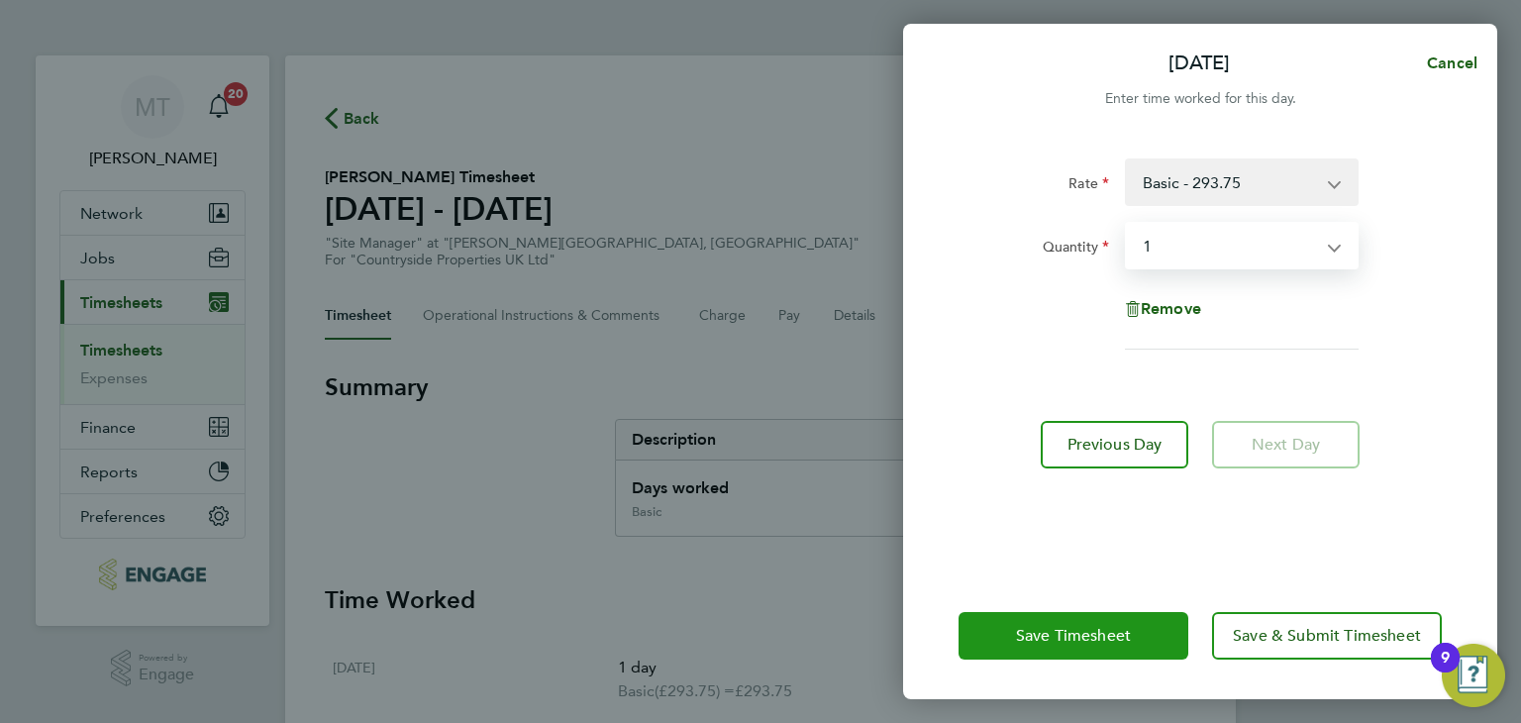
click at [1045, 633] on span "Save Timesheet" at bounding box center [1073, 636] width 115 height 20
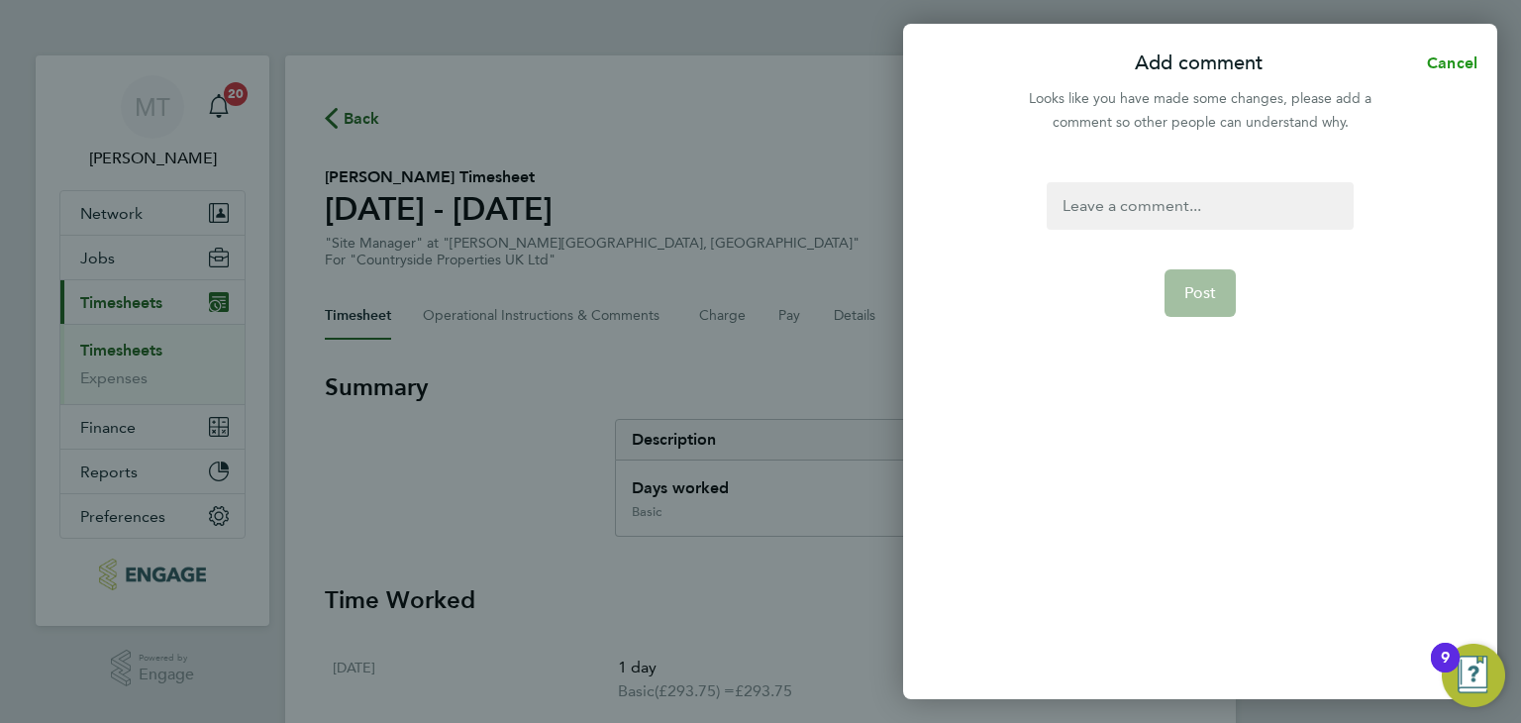
click at [1445, 57] on span "Cancel" at bounding box center [1449, 62] width 56 height 19
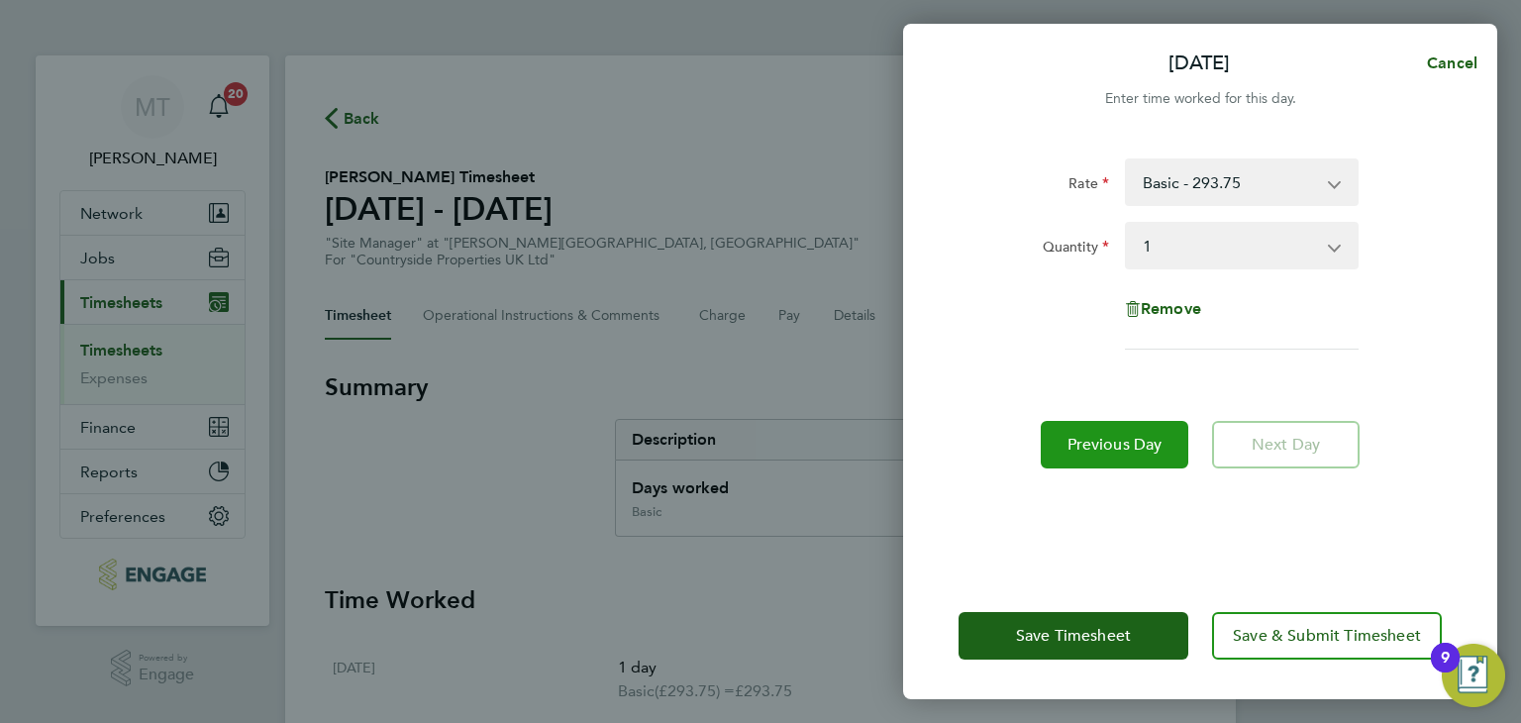
click at [1144, 446] on span "Previous Day" at bounding box center [1114, 445] width 95 height 20
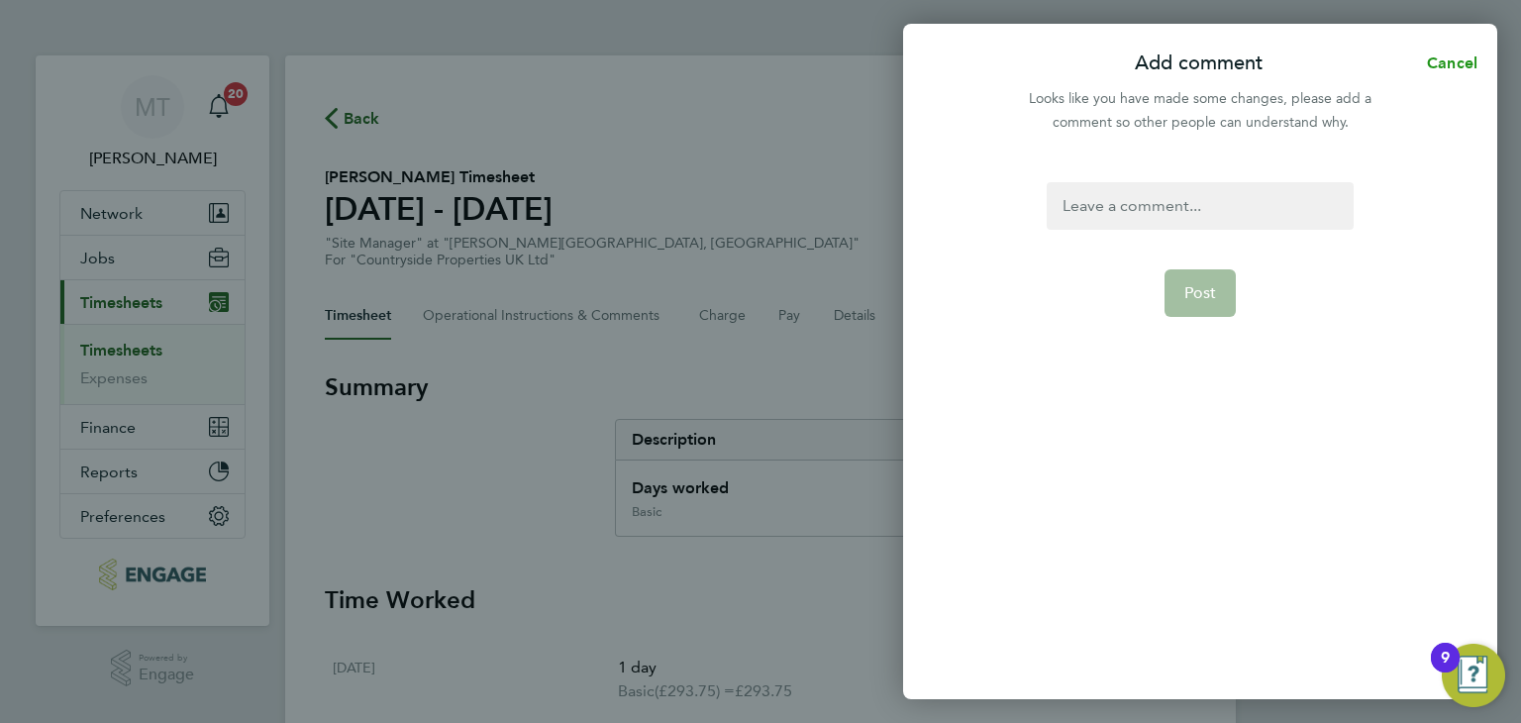
click at [1450, 56] on span "Cancel" at bounding box center [1449, 62] width 56 height 19
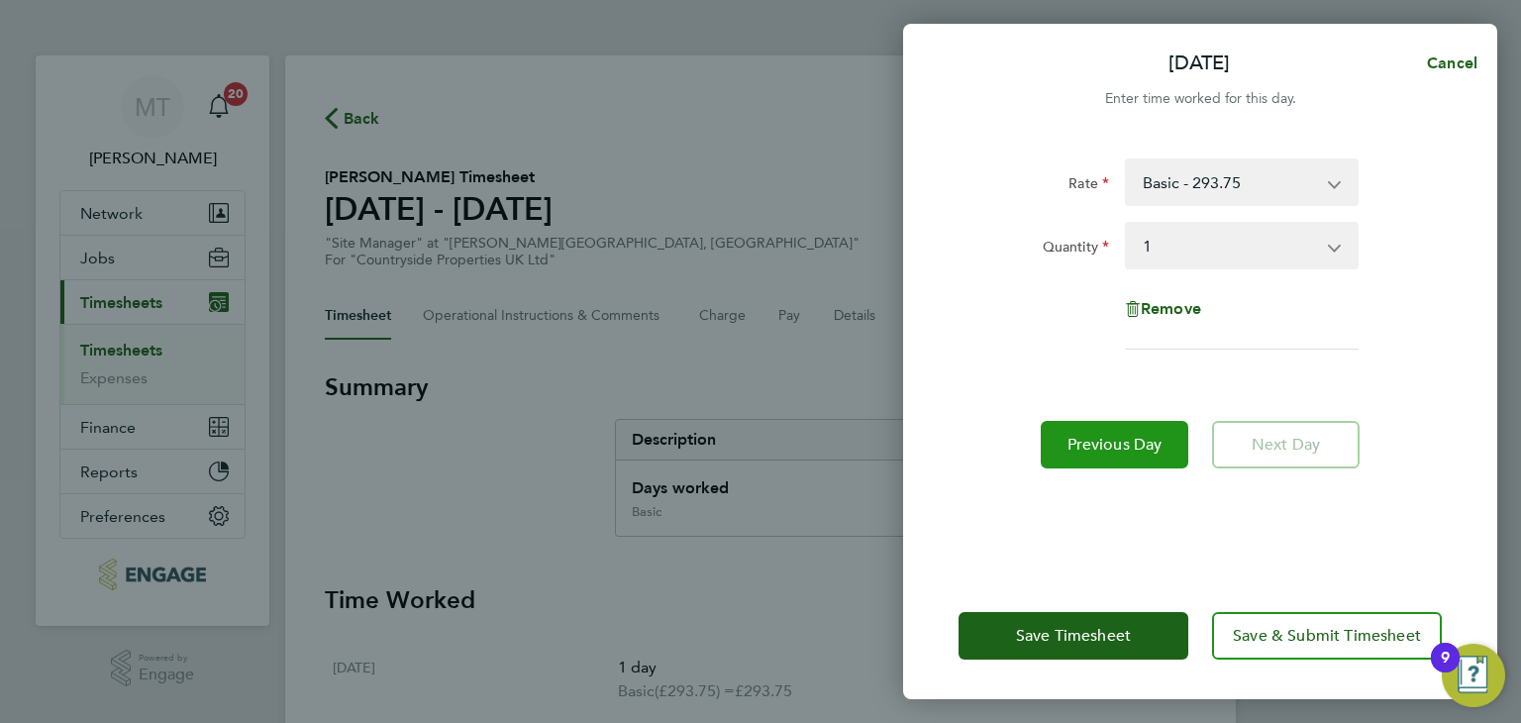
click at [1106, 442] on span "Previous Day" at bounding box center [1114, 445] width 95 height 20
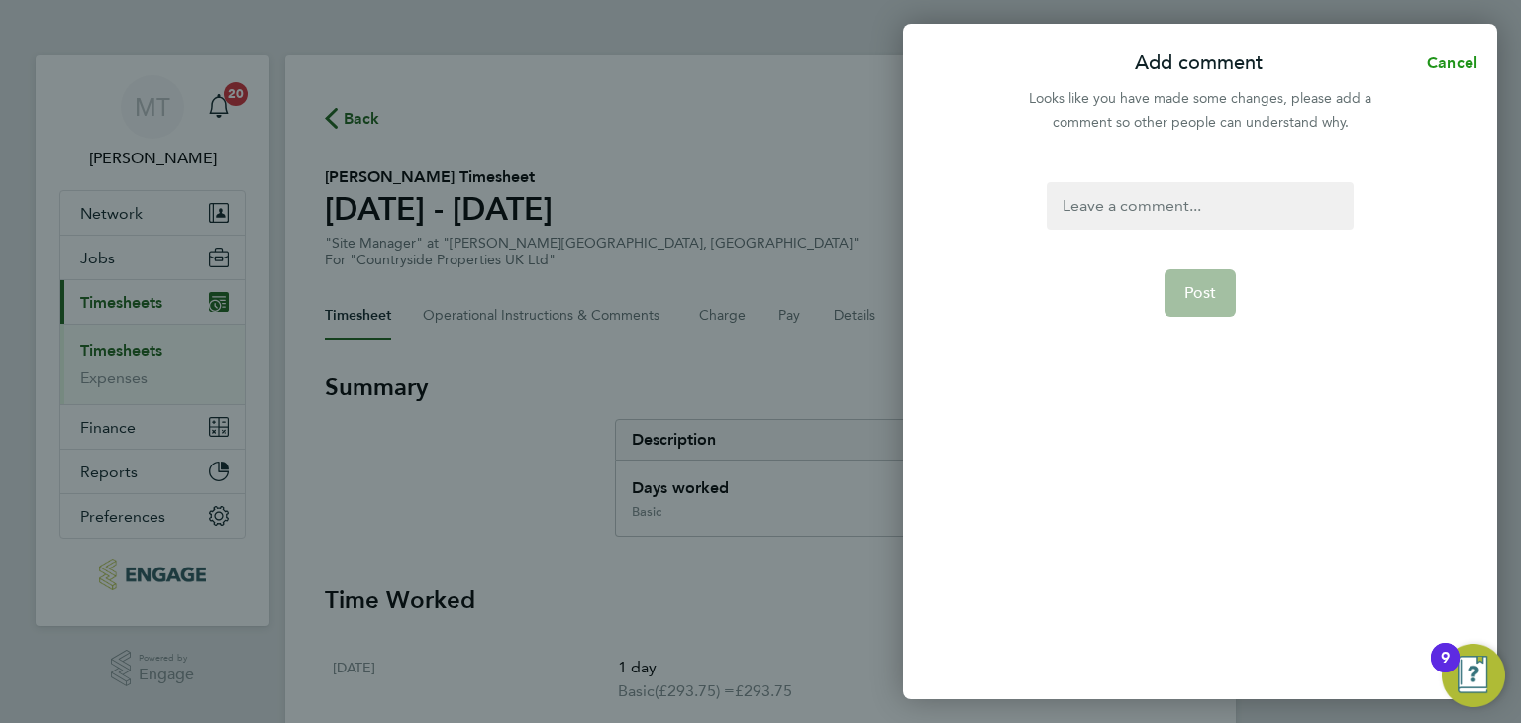
click at [1463, 60] on span "Cancel" at bounding box center [1449, 62] width 56 height 19
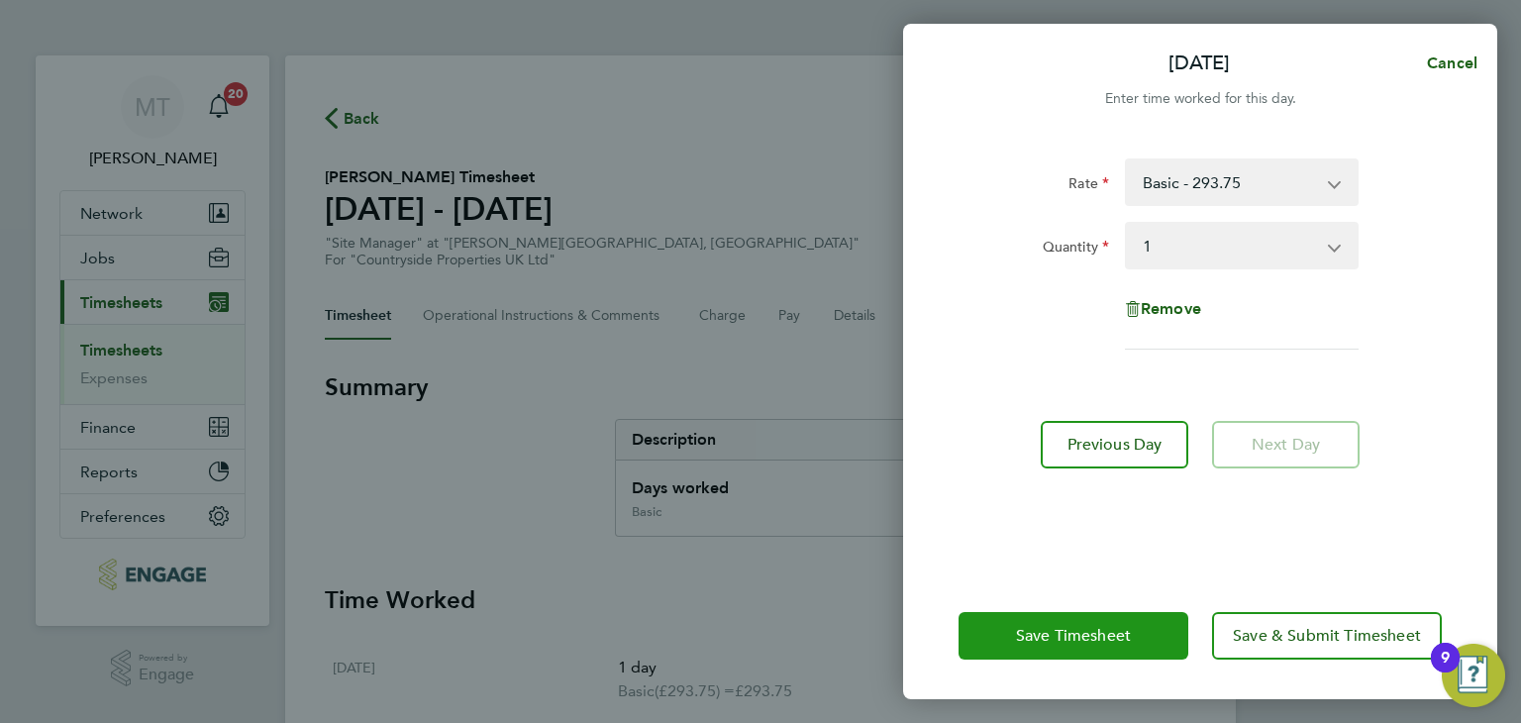
click at [1043, 632] on span "Save Timesheet" at bounding box center [1073, 636] width 115 height 20
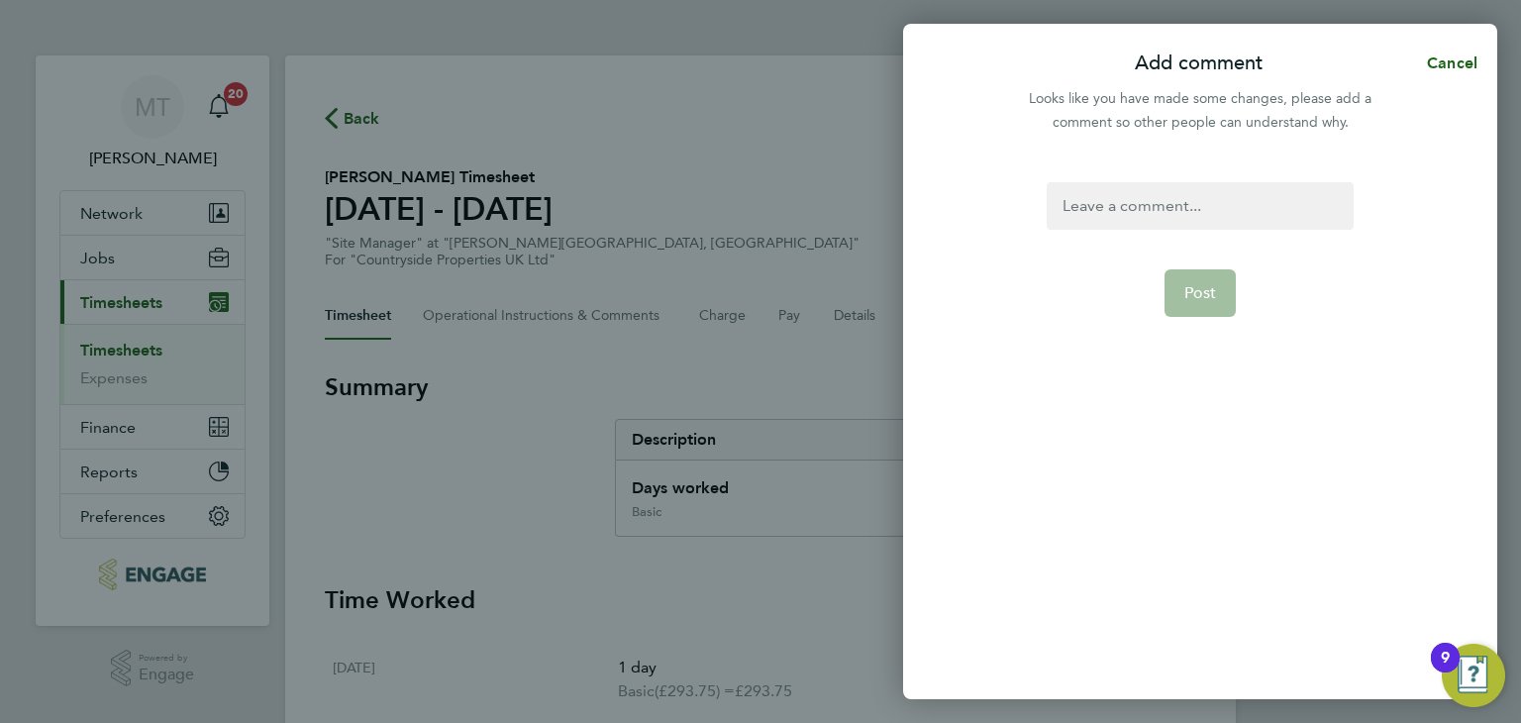
click at [1113, 215] on div at bounding box center [1200, 206] width 306 height 48
click at [1112, 214] on div at bounding box center [1200, 206] width 306 height 48
click at [1196, 295] on span "Post" at bounding box center [1200, 293] width 33 height 20
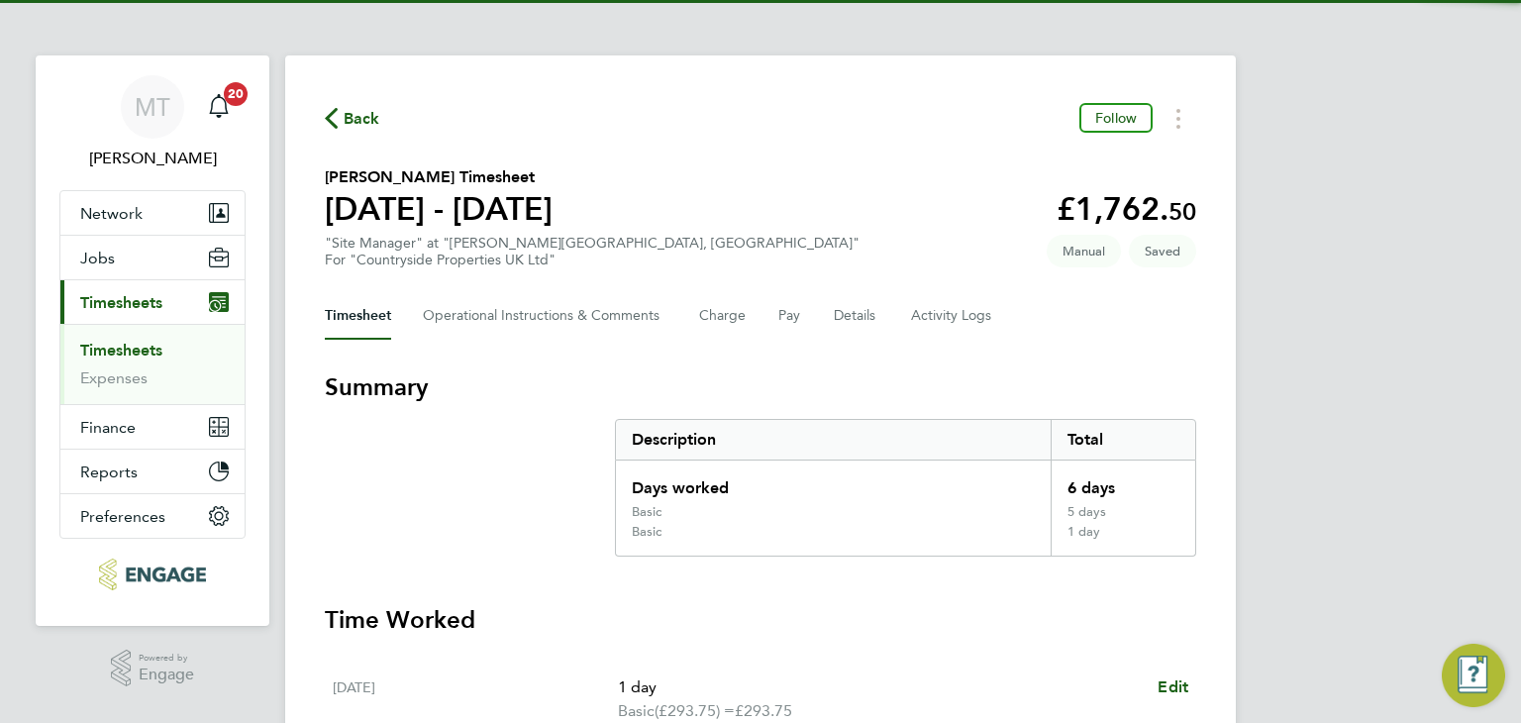
scroll to position [632, 0]
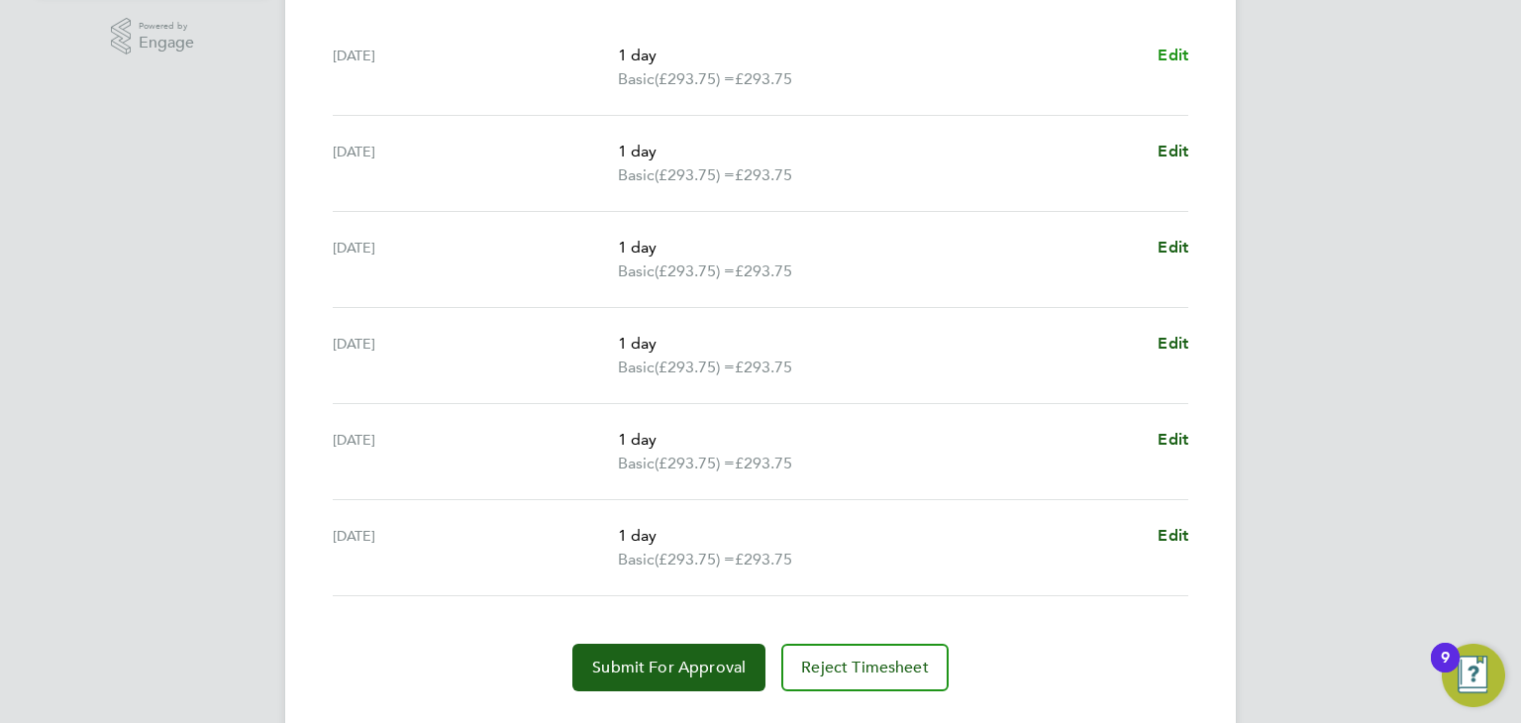
click at [1172, 52] on span "Edit" at bounding box center [1173, 55] width 31 height 19
select select "1"
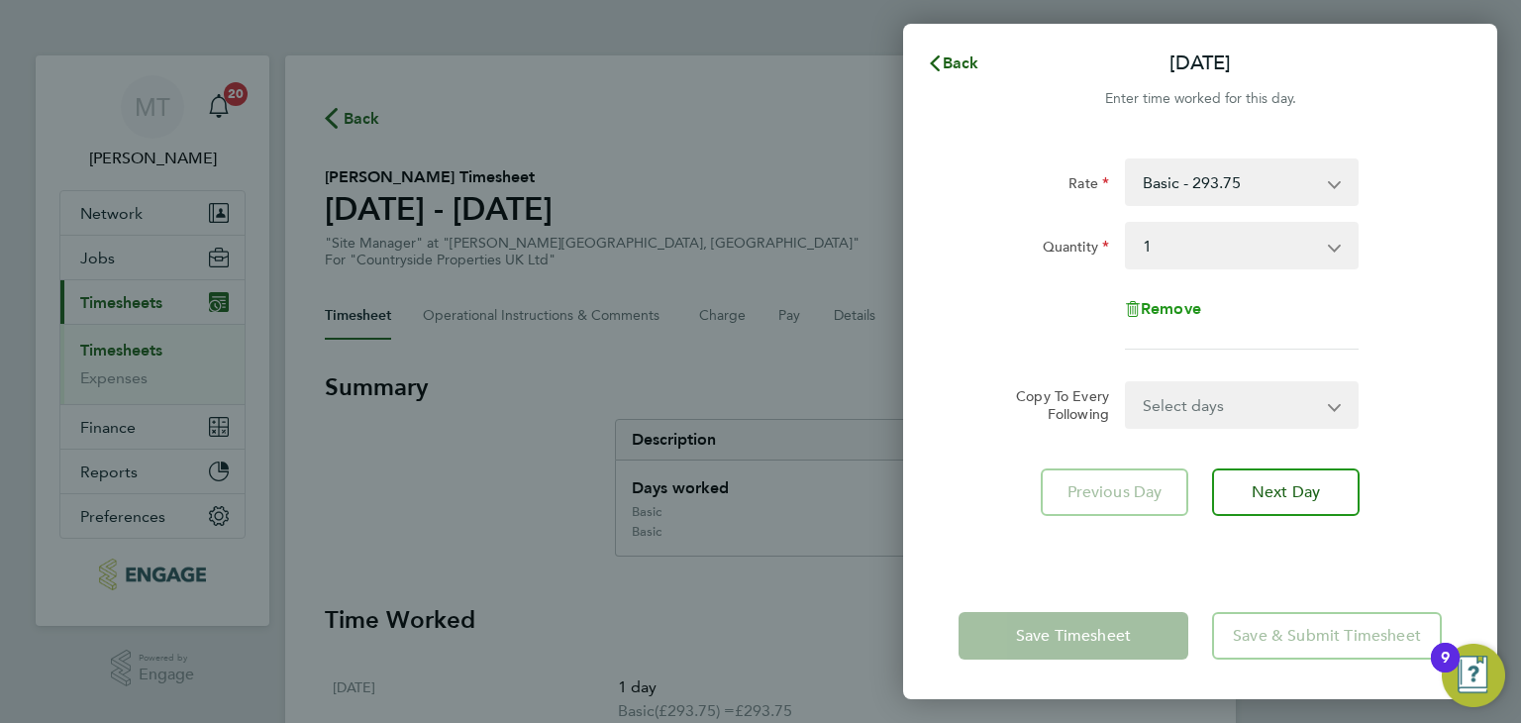
click at [1166, 306] on span "Remove" at bounding box center [1171, 308] width 60 height 19
select select "null"
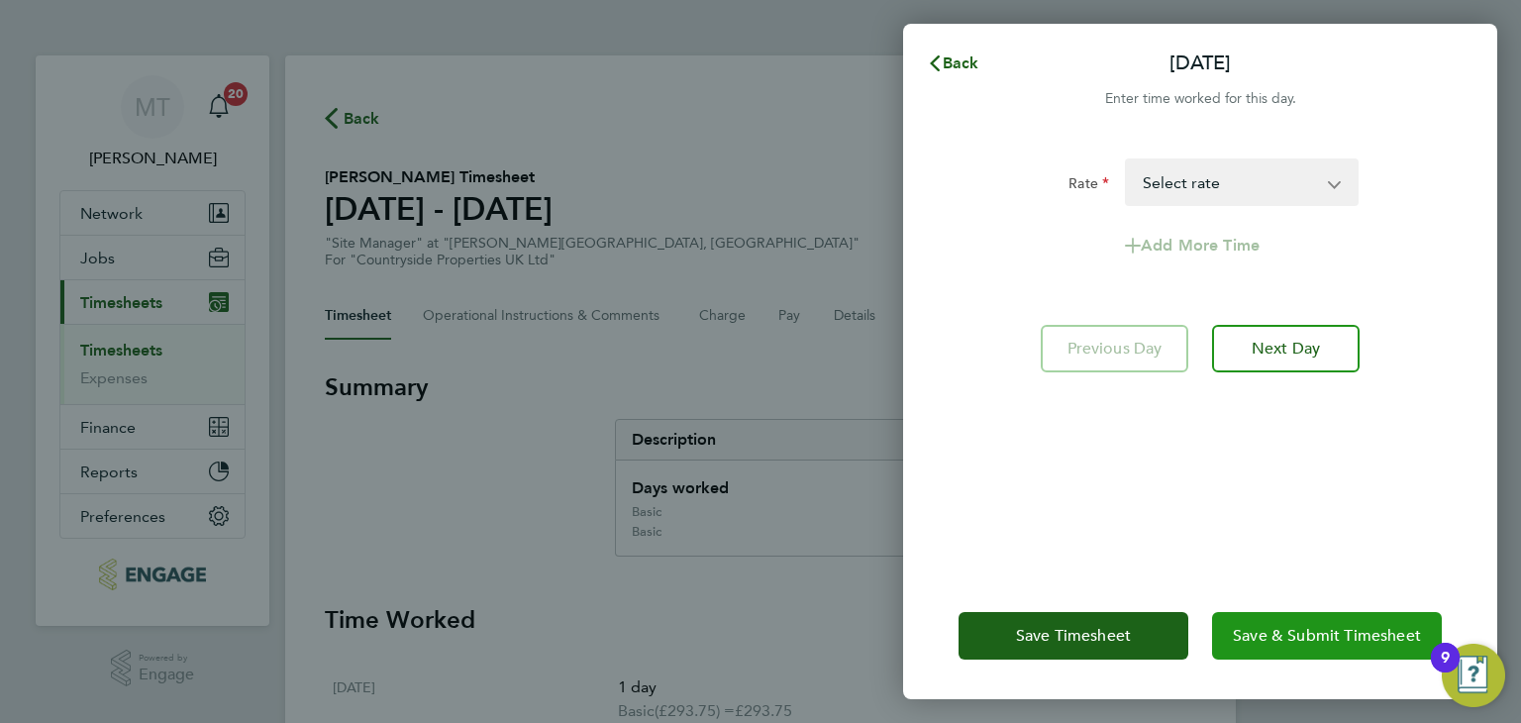
click at [1305, 638] on span "Save & Submit Timesheet" at bounding box center [1327, 636] width 188 height 20
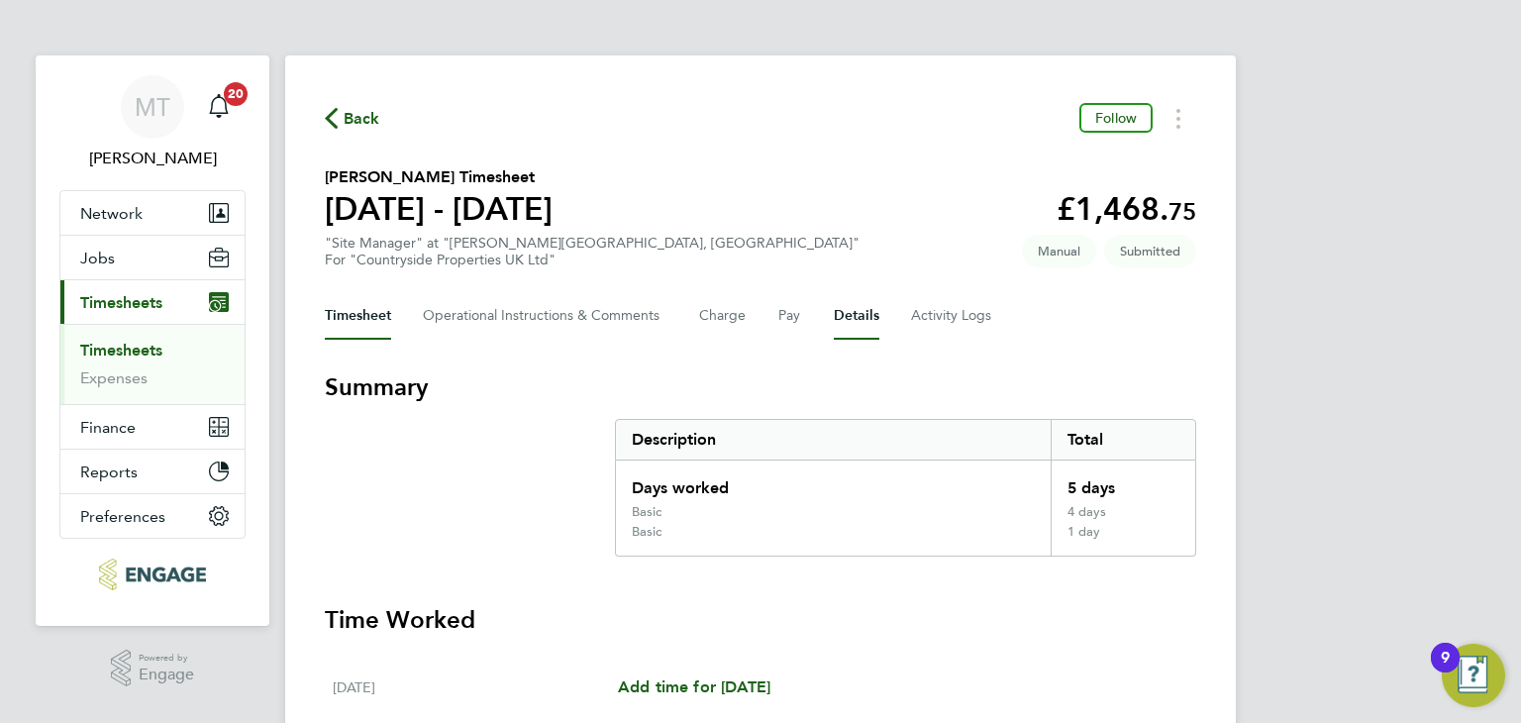
click at [867, 314] on button "Details" at bounding box center [857, 316] width 46 height 48
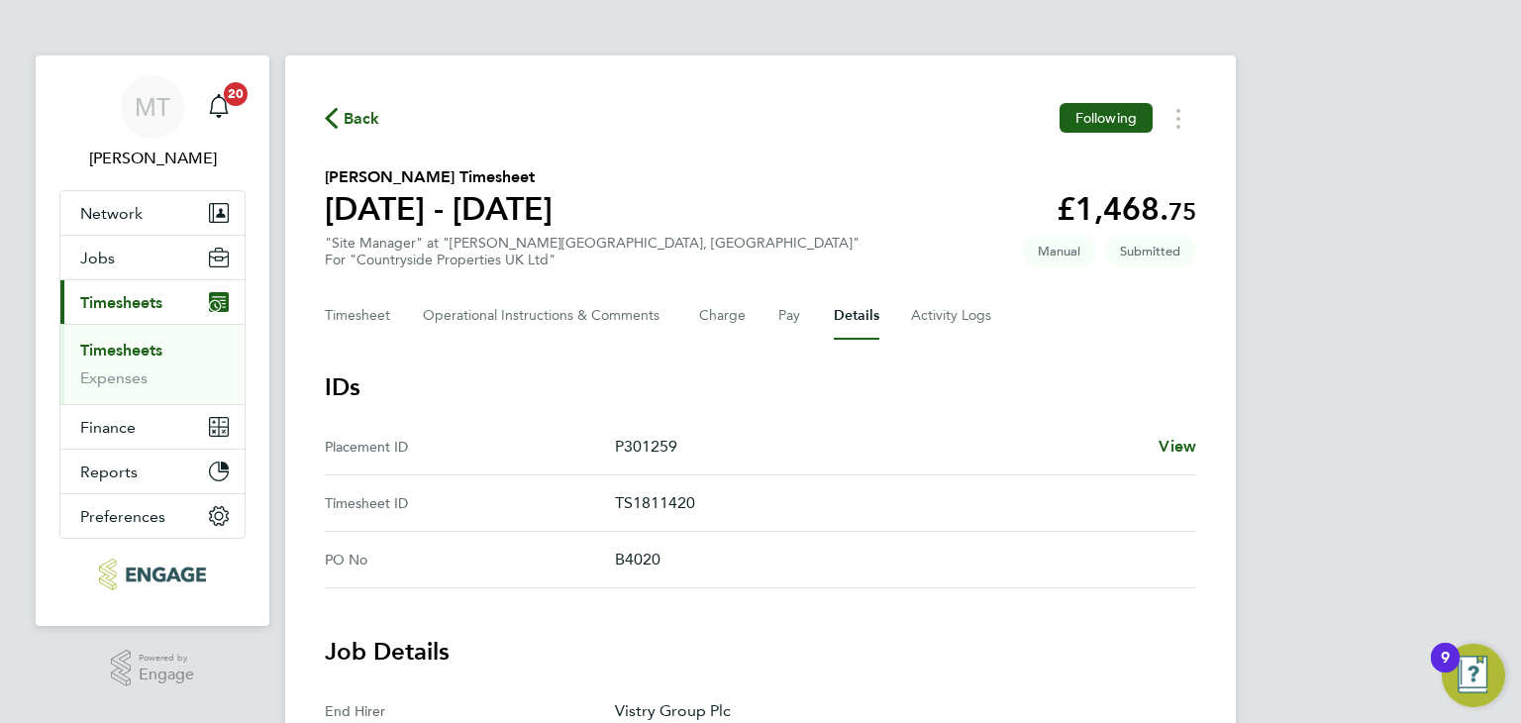
scroll to position [632, 0]
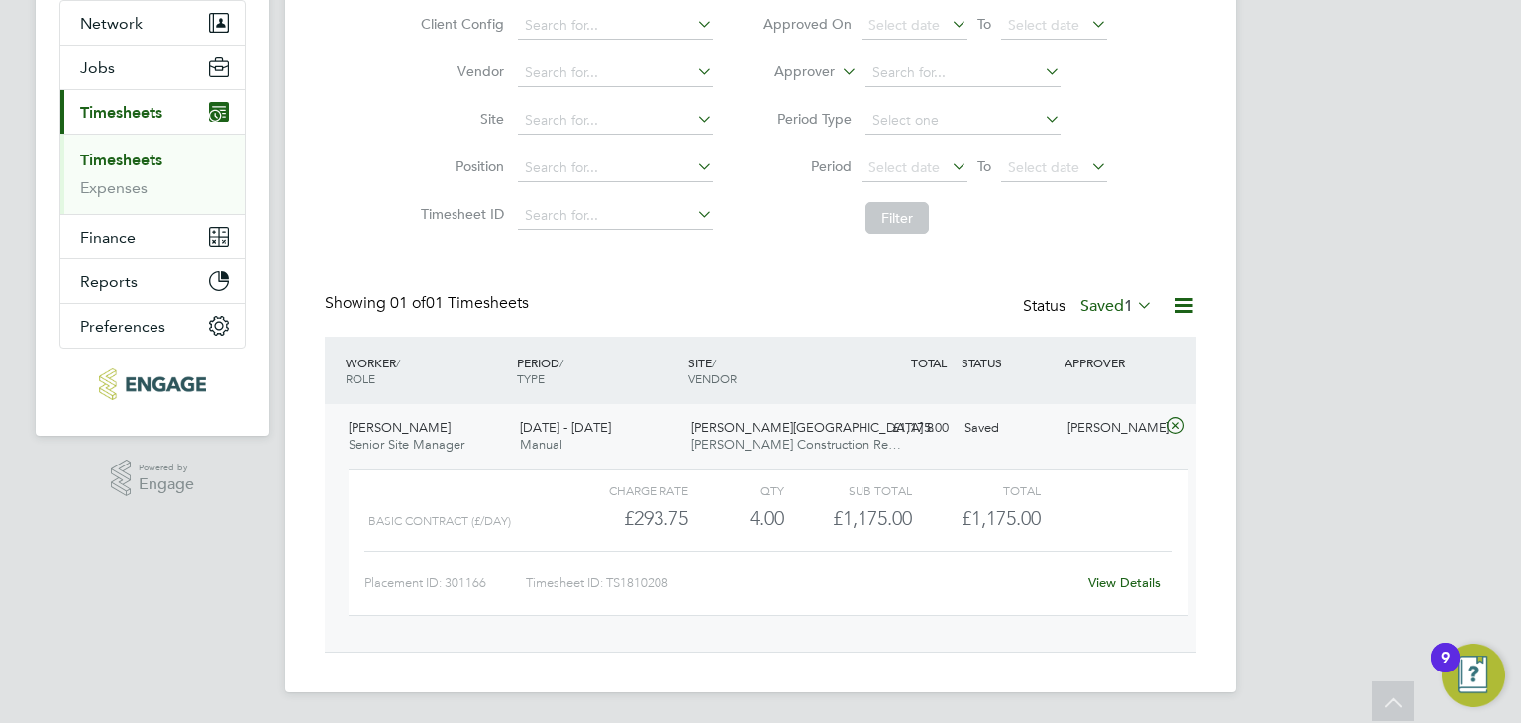
scroll to position [33, 192]
click at [1118, 306] on label "Saved 1" at bounding box center [1116, 306] width 72 height 20
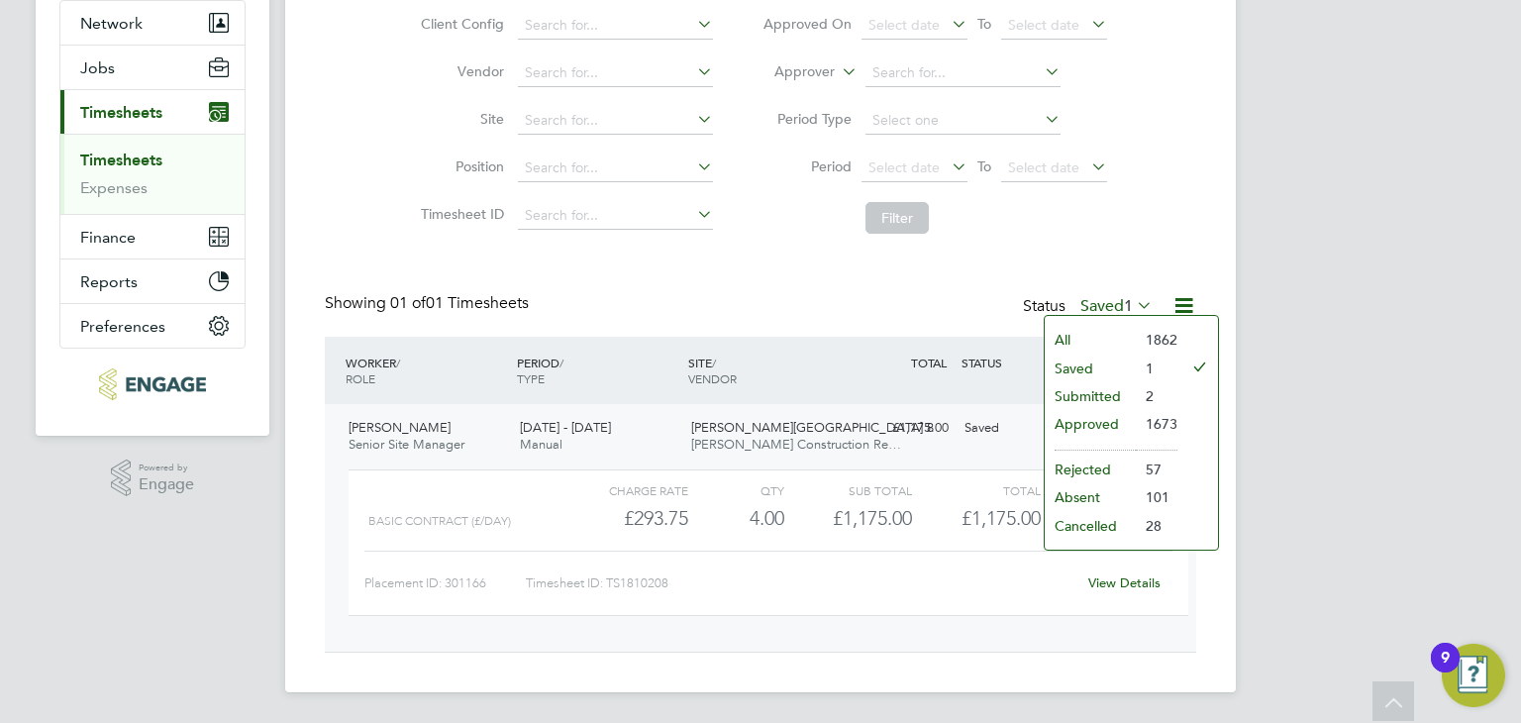
click at [1070, 370] on li "Saved" at bounding box center [1090, 369] width 91 height 28
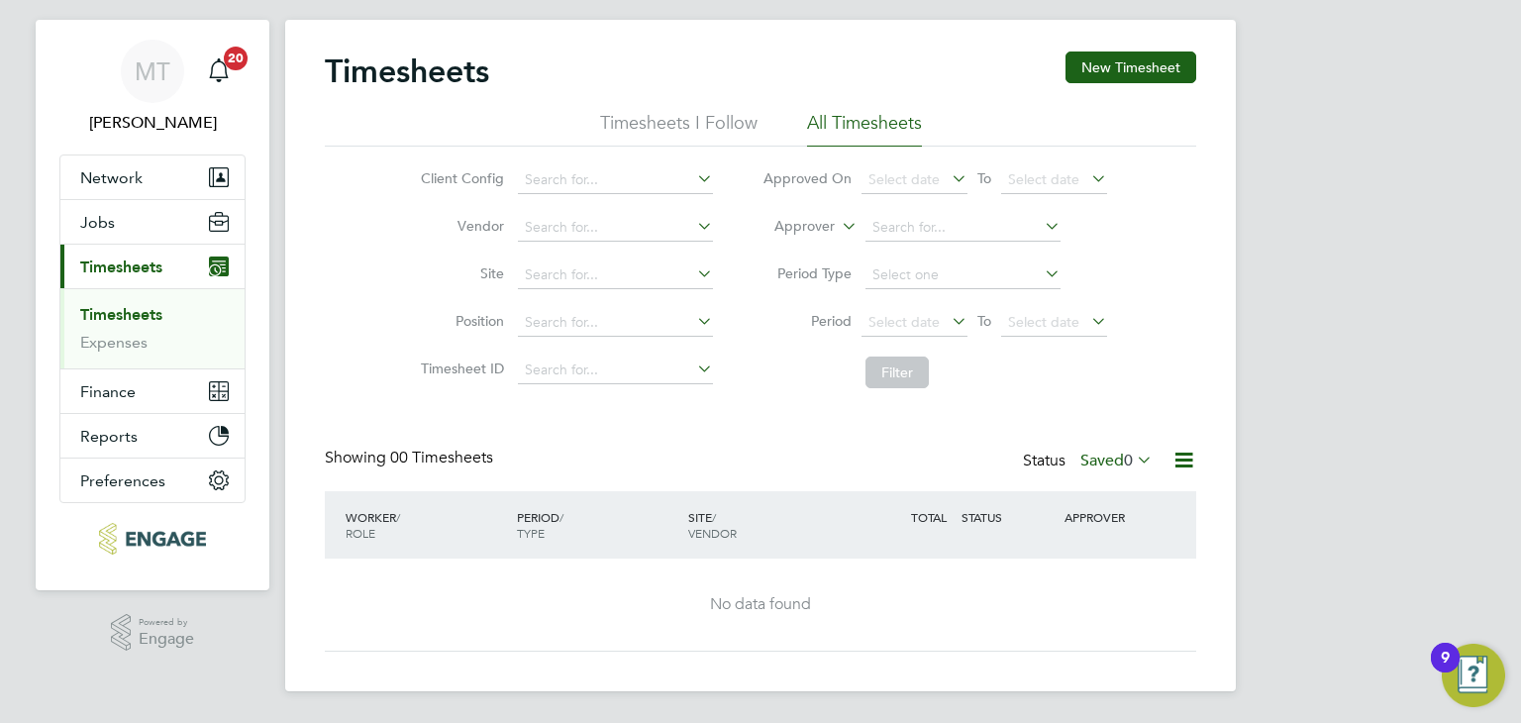
click at [1101, 458] on label "Saved 0" at bounding box center [1116, 461] width 72 height 20
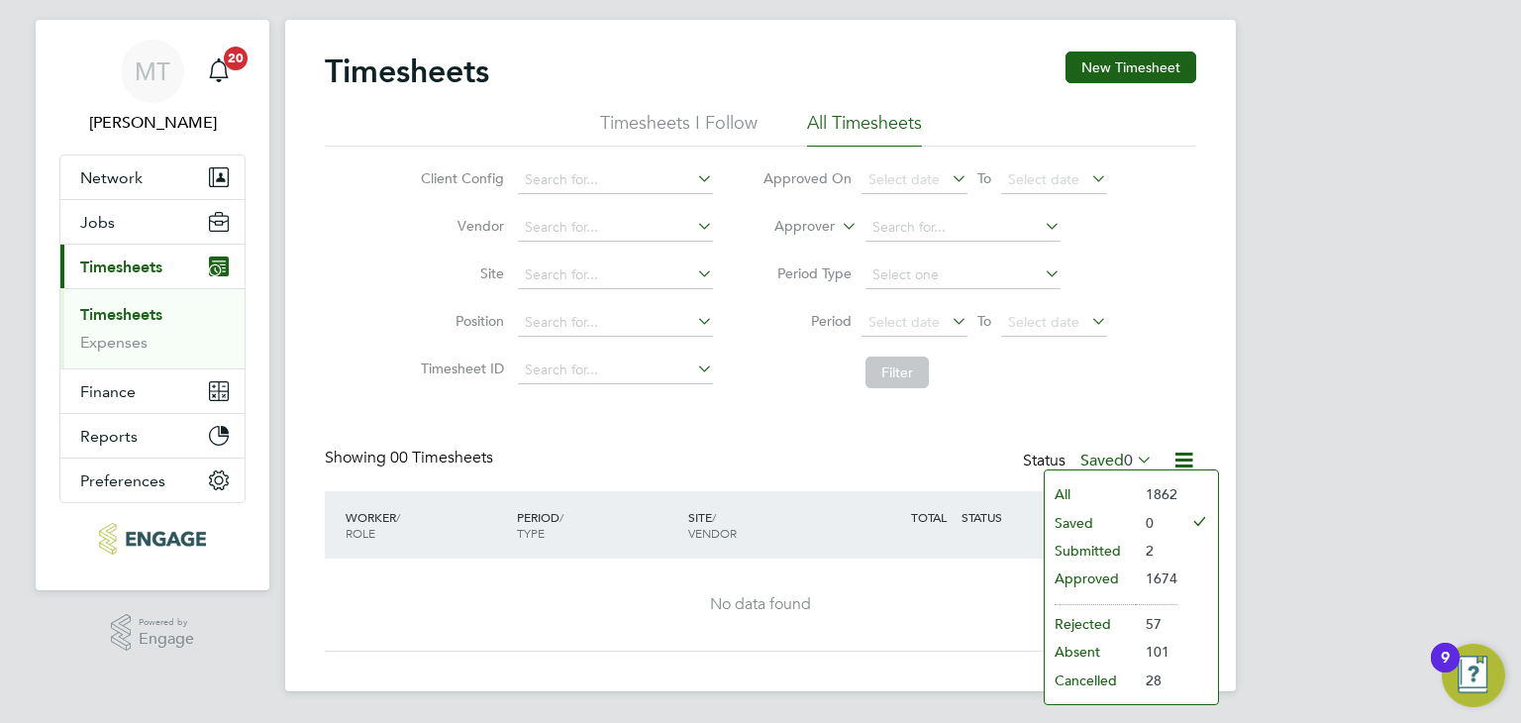
click at [1099, 547] on li "Submitted" at bounding box center [1090, 551] width 91 height 28
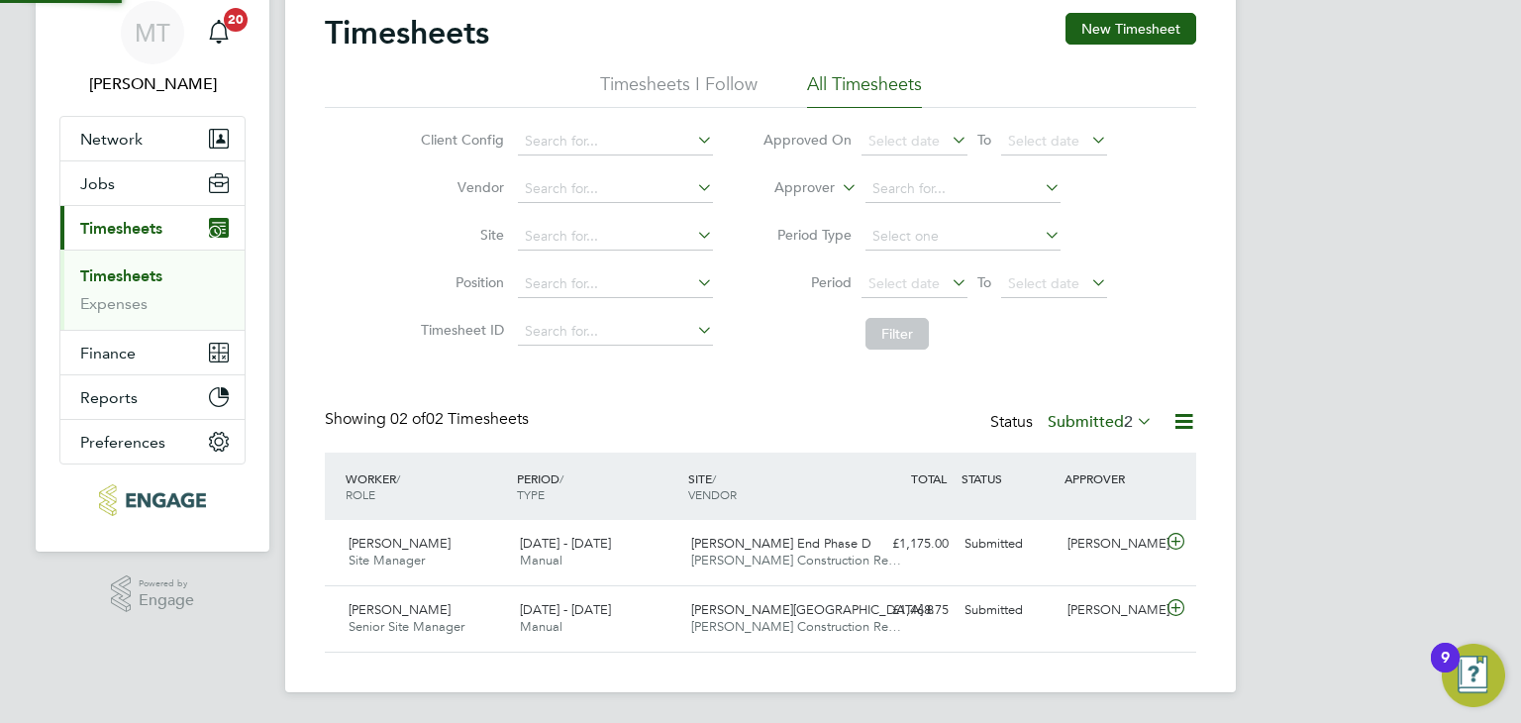
scroll to position [50, 172]
click at [1101, 418] on label "Submitted 2" at bounding box center [1100, 422] width 105 height 20
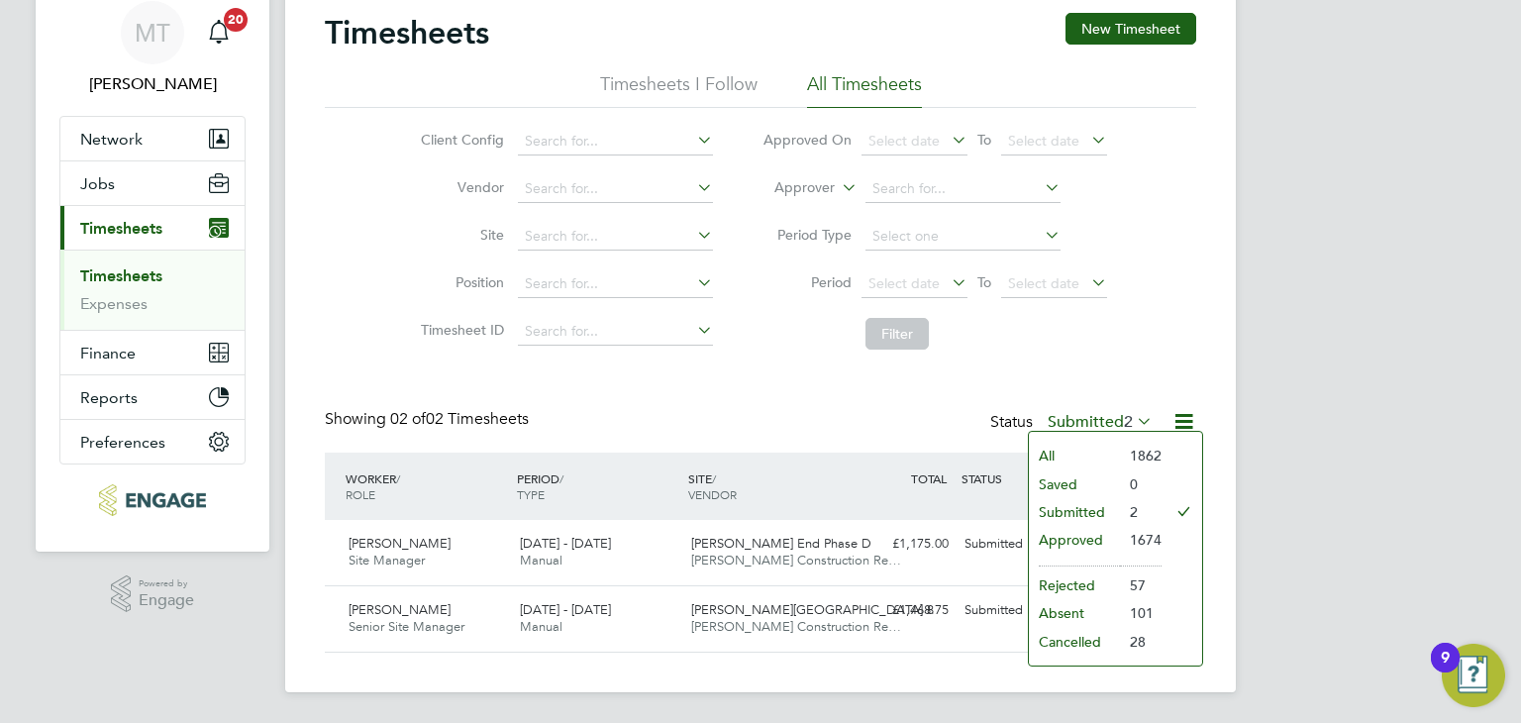
click at [1084, 534] on li "Approved" at bounding box center [1074, 540] width 91 height 28
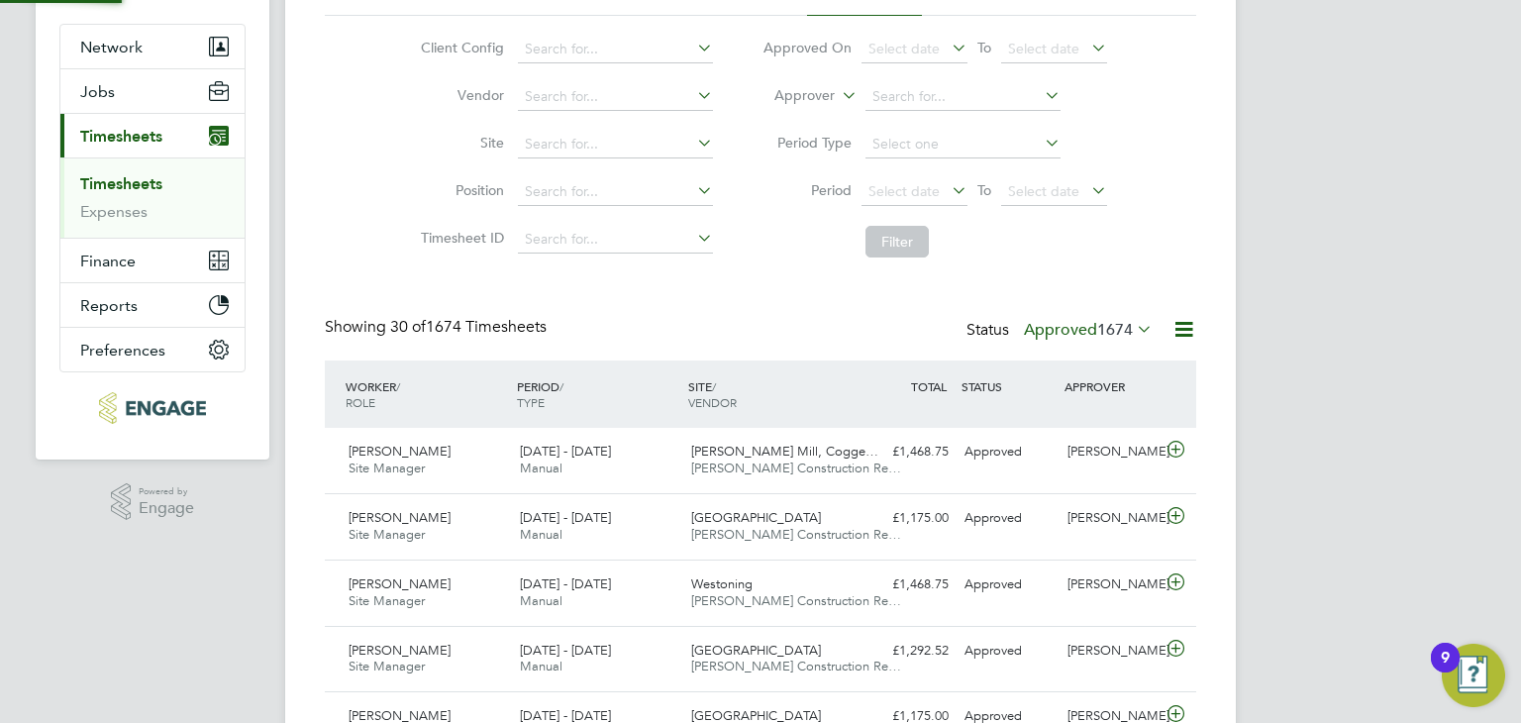
scroll to position [0, 0]
click at [1175, 324] on icon at bounding box center [1183, 329] width 25 height 25
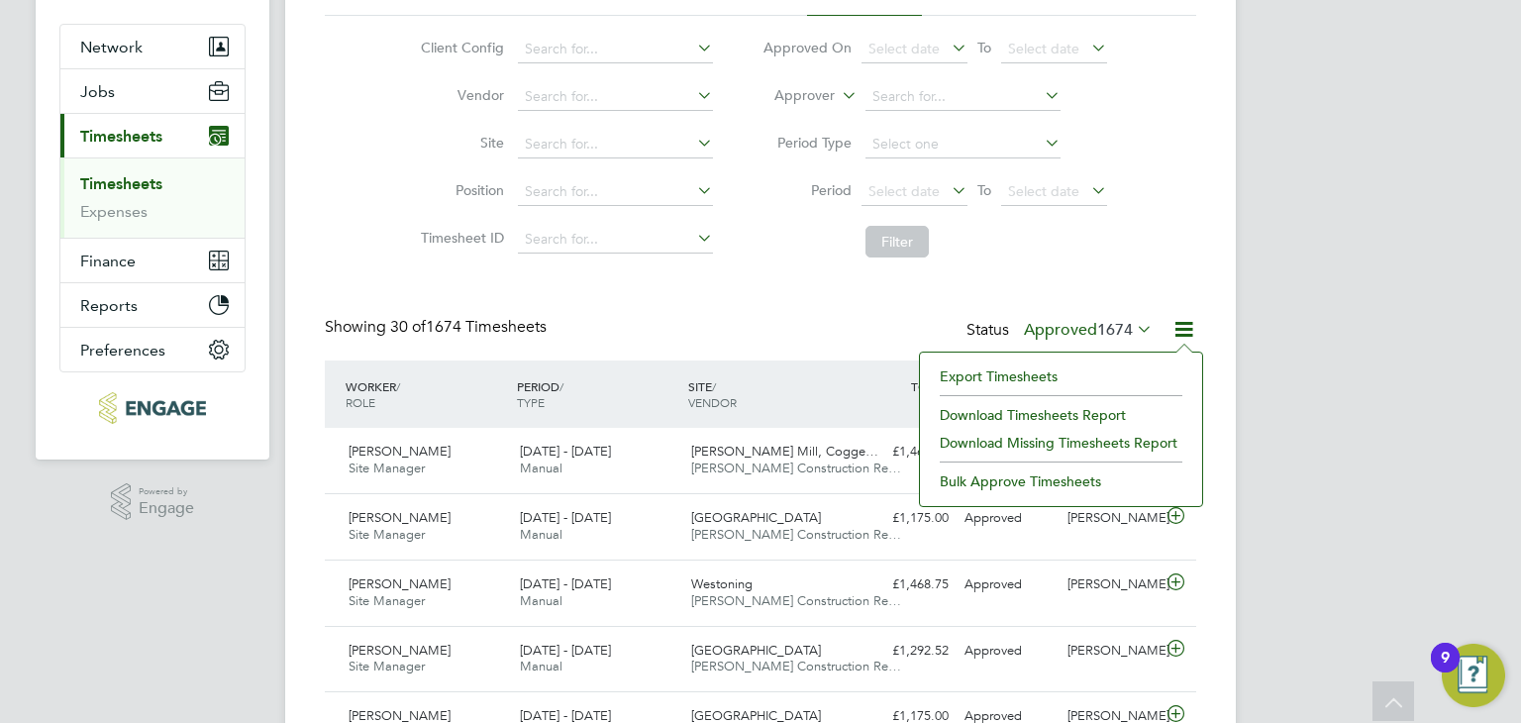
click at [985, 375] on li "Export Timesheets" at bounding box center [1061, 376] width 262 height 28
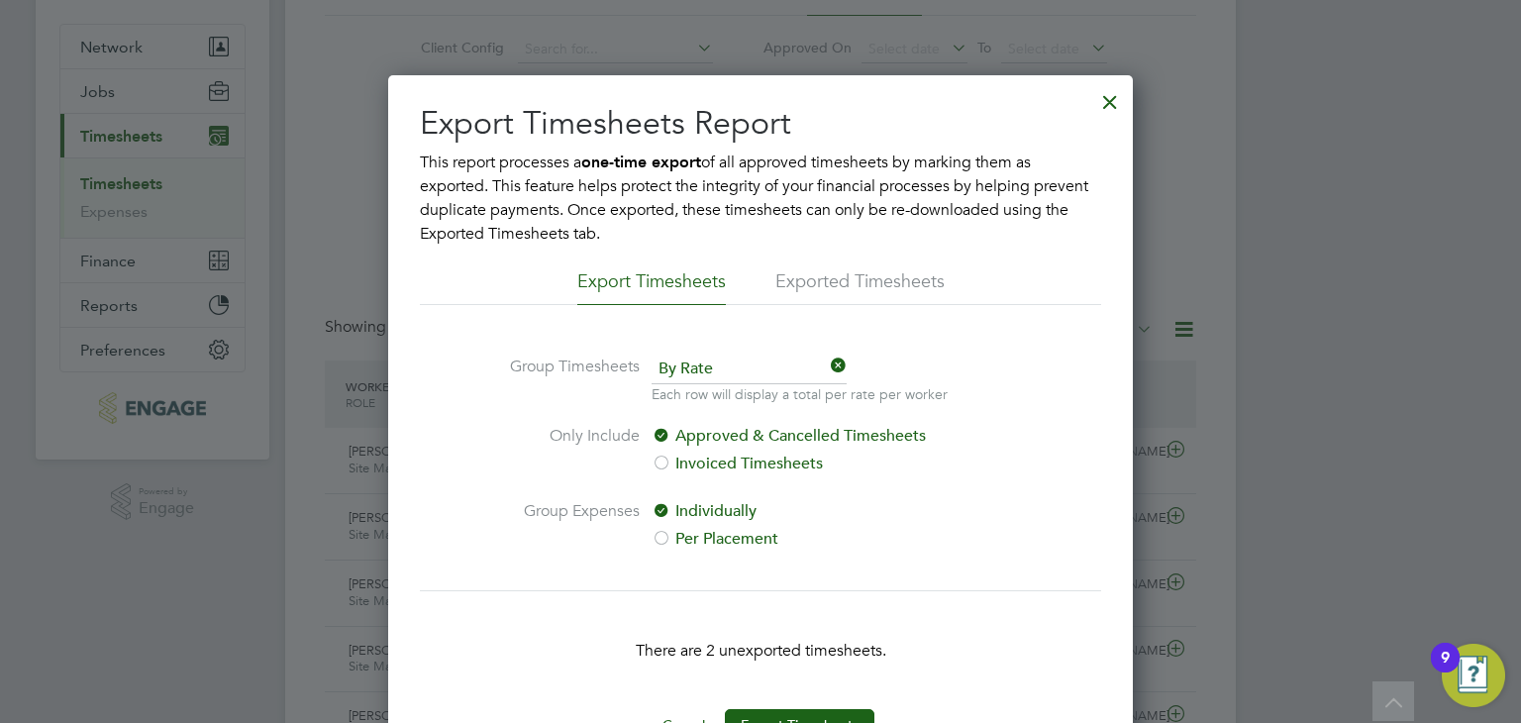
click at [812, 707] on div "There are 2 unexported timesheets." at bounding box center [760, 649] width 681 height 119
click at [812, 710] on button "Export Timesheets" at bounding box center [800, 725] width 150 height 32
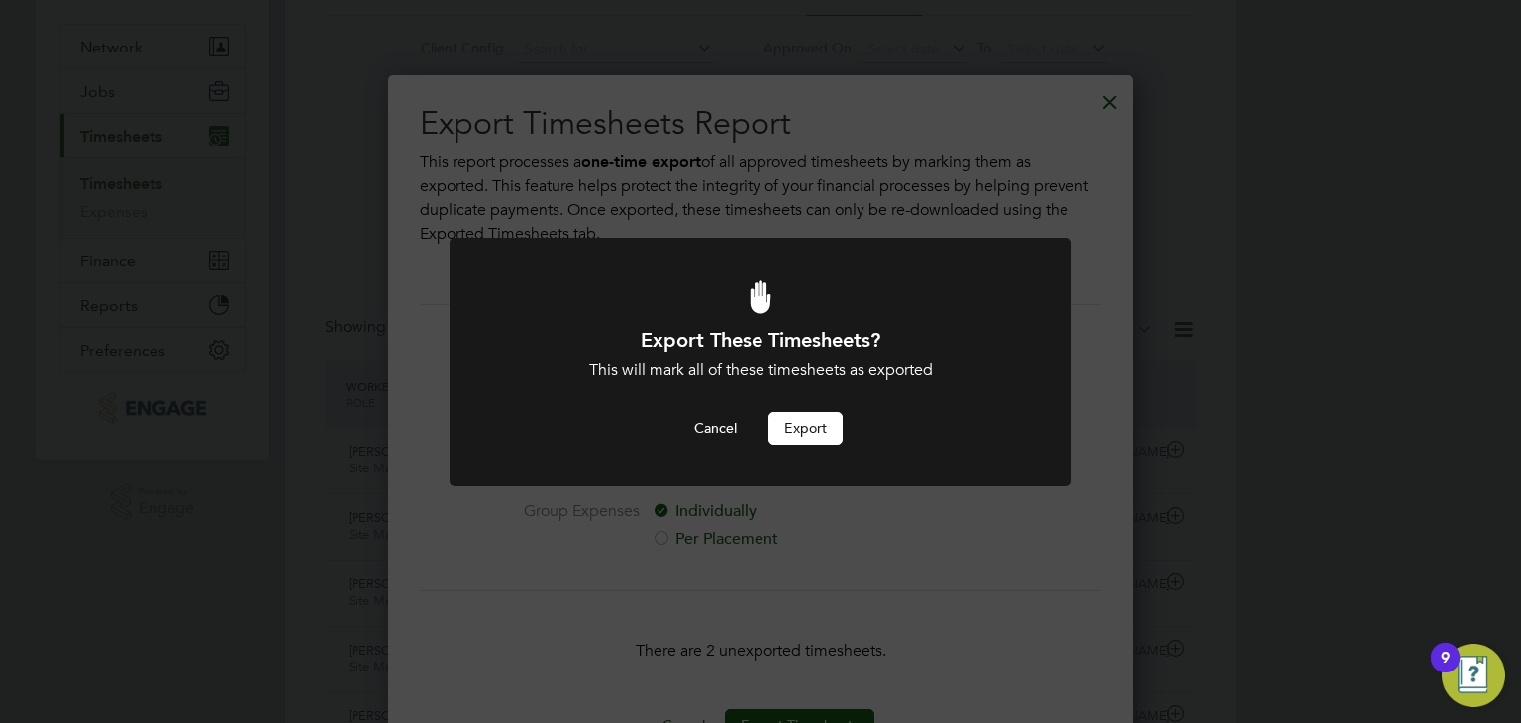
click at [808, 430] on button "Export" at bounding box center [805, 428] width 74 height 32
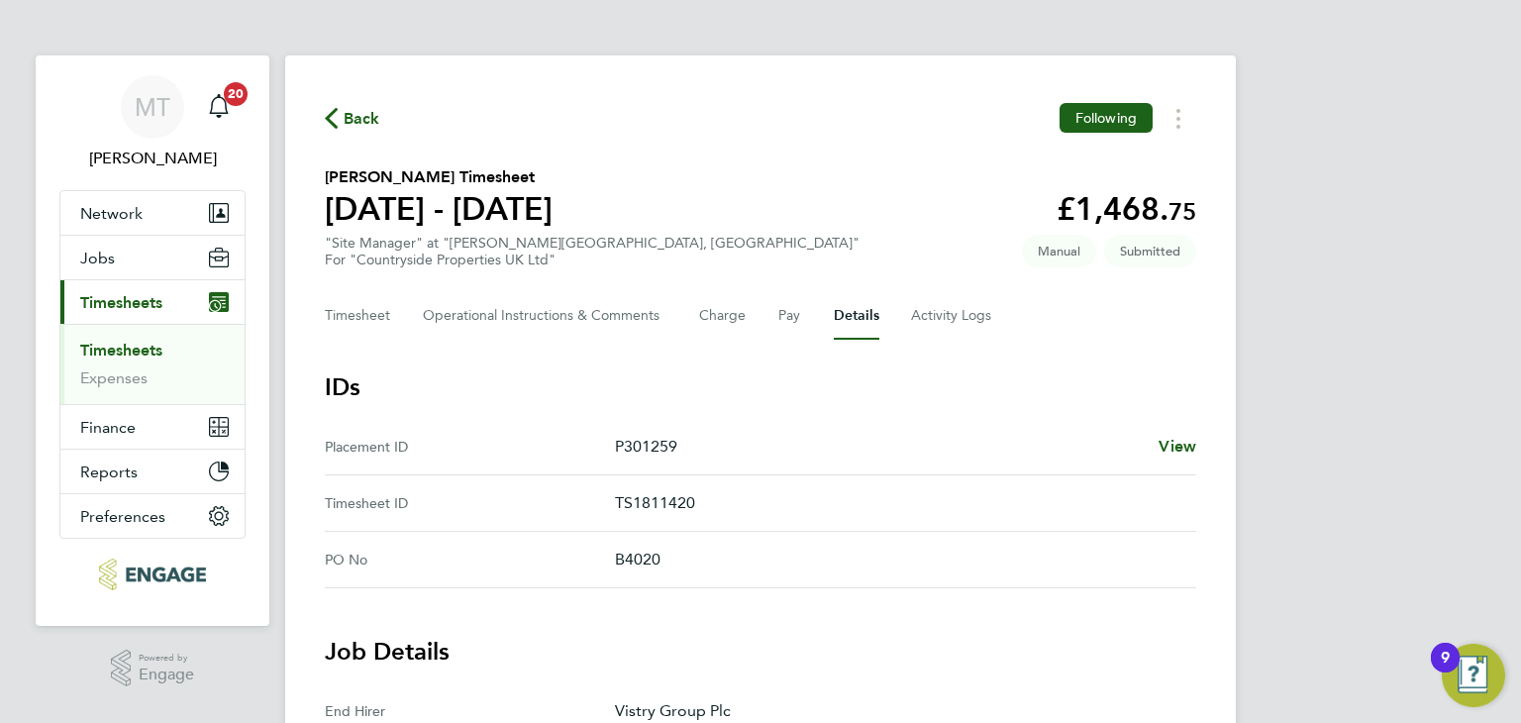
click at [360, 109] on span "Back" at bounding box center [362, 119] width 37 height 24
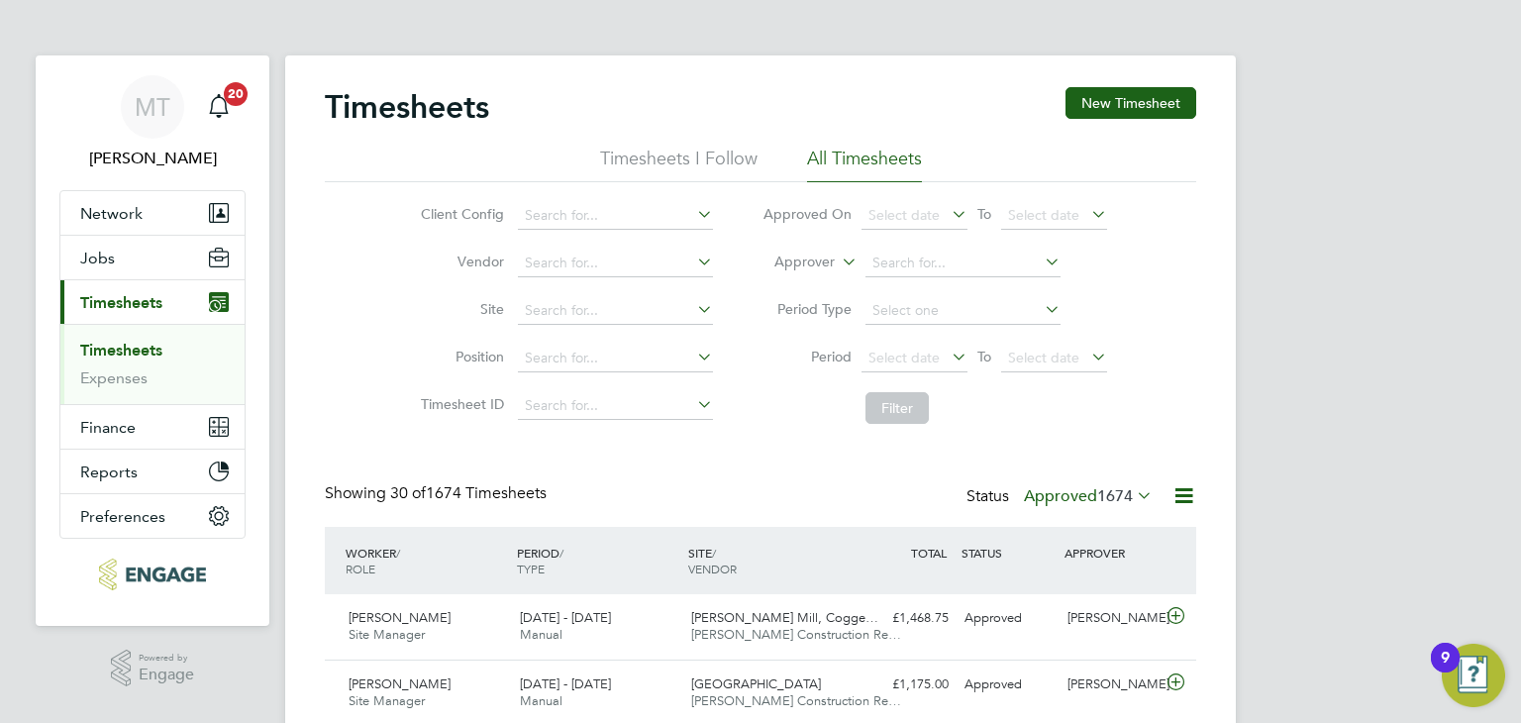
click at [1101, 491] on span "1674" at bounding box center [1115, 496] width 36 height 20
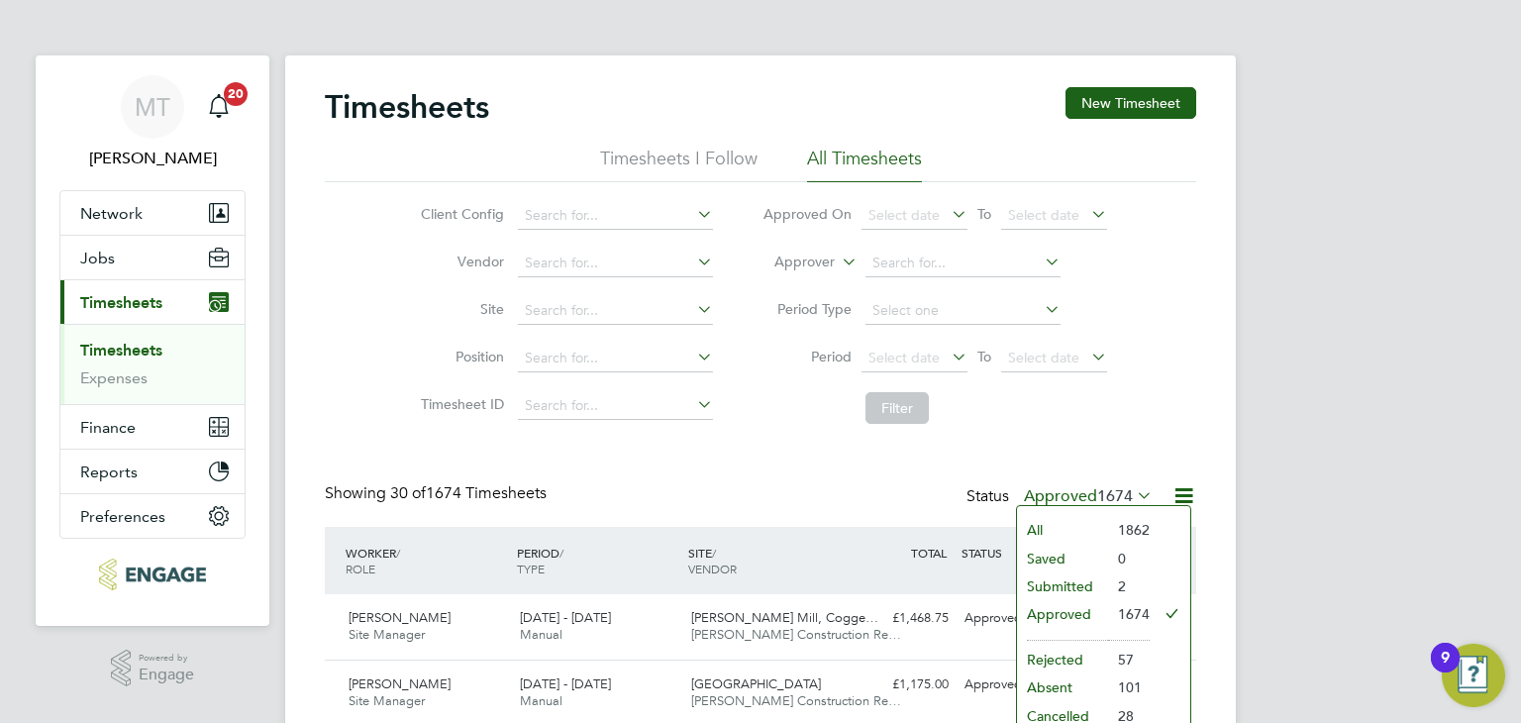
click at [1077, 583] on li "Submitted" at bounding box center [1062, 586] width 91 height 28
